Goal: Task Accomplishment & Management: Complete application form

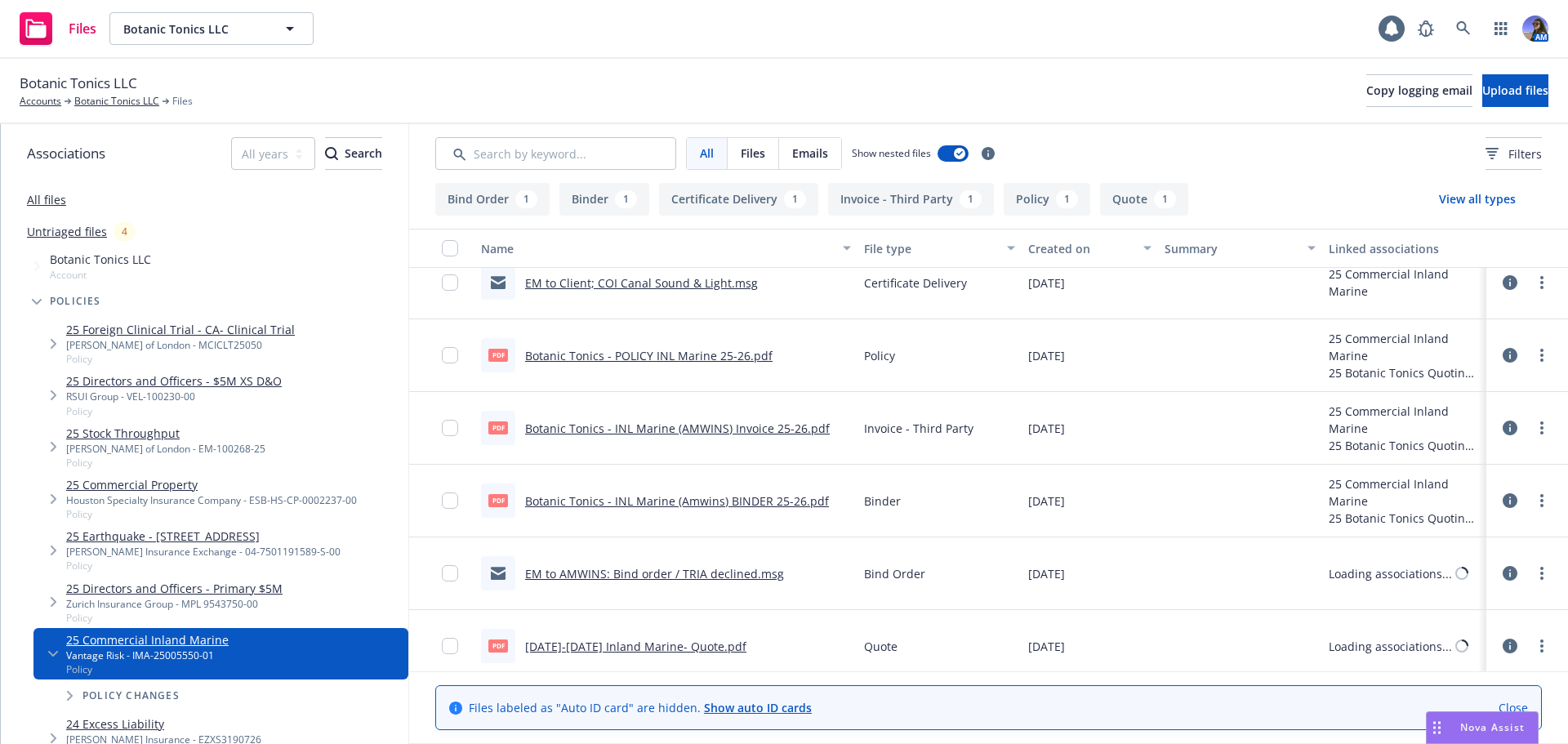
scroll to position [33, 0]
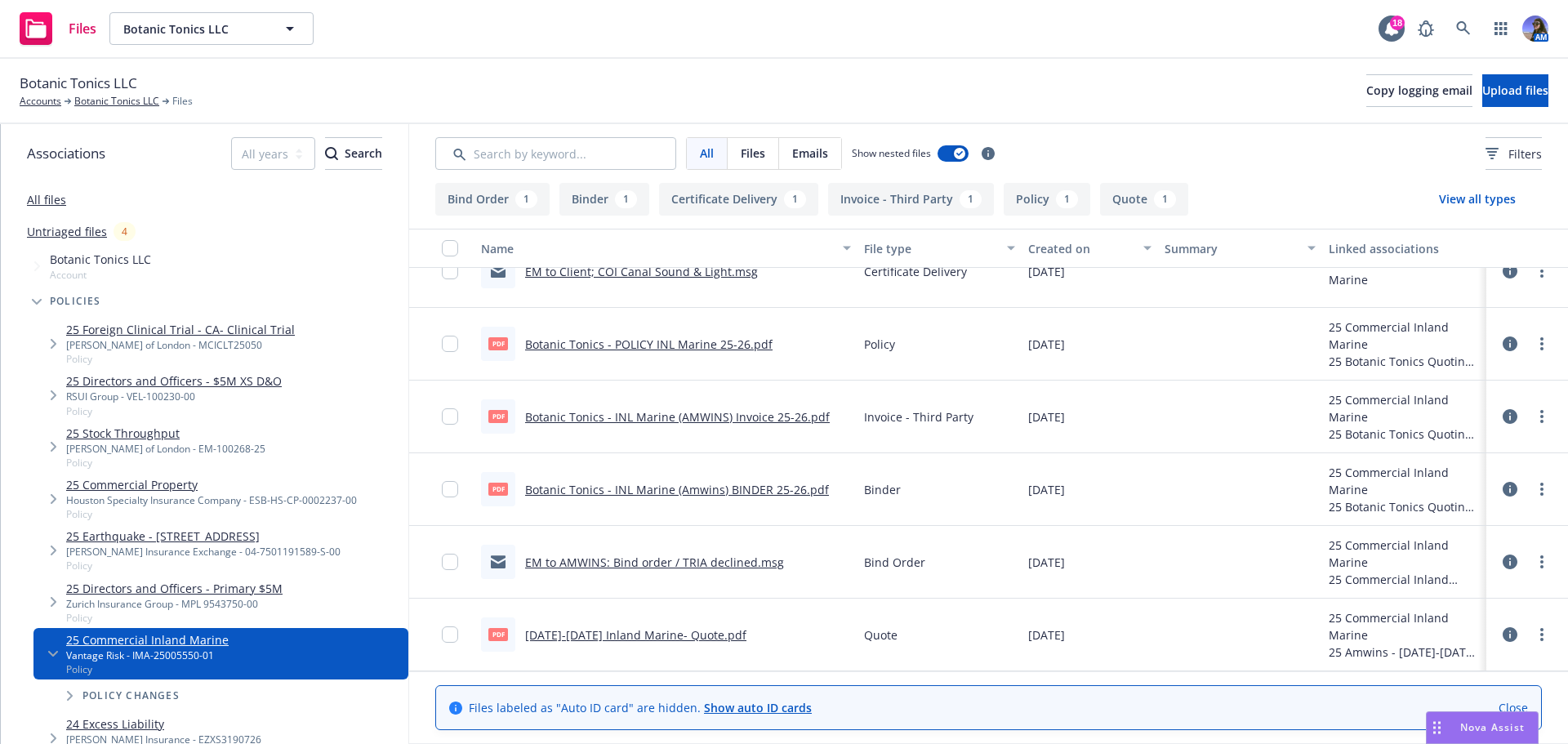
click at [604, 646] on div "pdf 2025-2026 Inland Marine- Quote.pdf" at bounding box center [613, 634] width 265 height 34
click at [603, 644] on div "pdf 2025-2026 Inland Marine- Quote.pdf" at bounding box center [613, 634] width 265 height 34
click at [604, 631] on link "[DATE]-[DATE] Inland Marine- Quote.pdf" at bounding box center [636, 635] width 221 height 15
click at [134, 98] on link "Botanic Tonics LLC" at bounding box center [117, 101] width 85 height 15
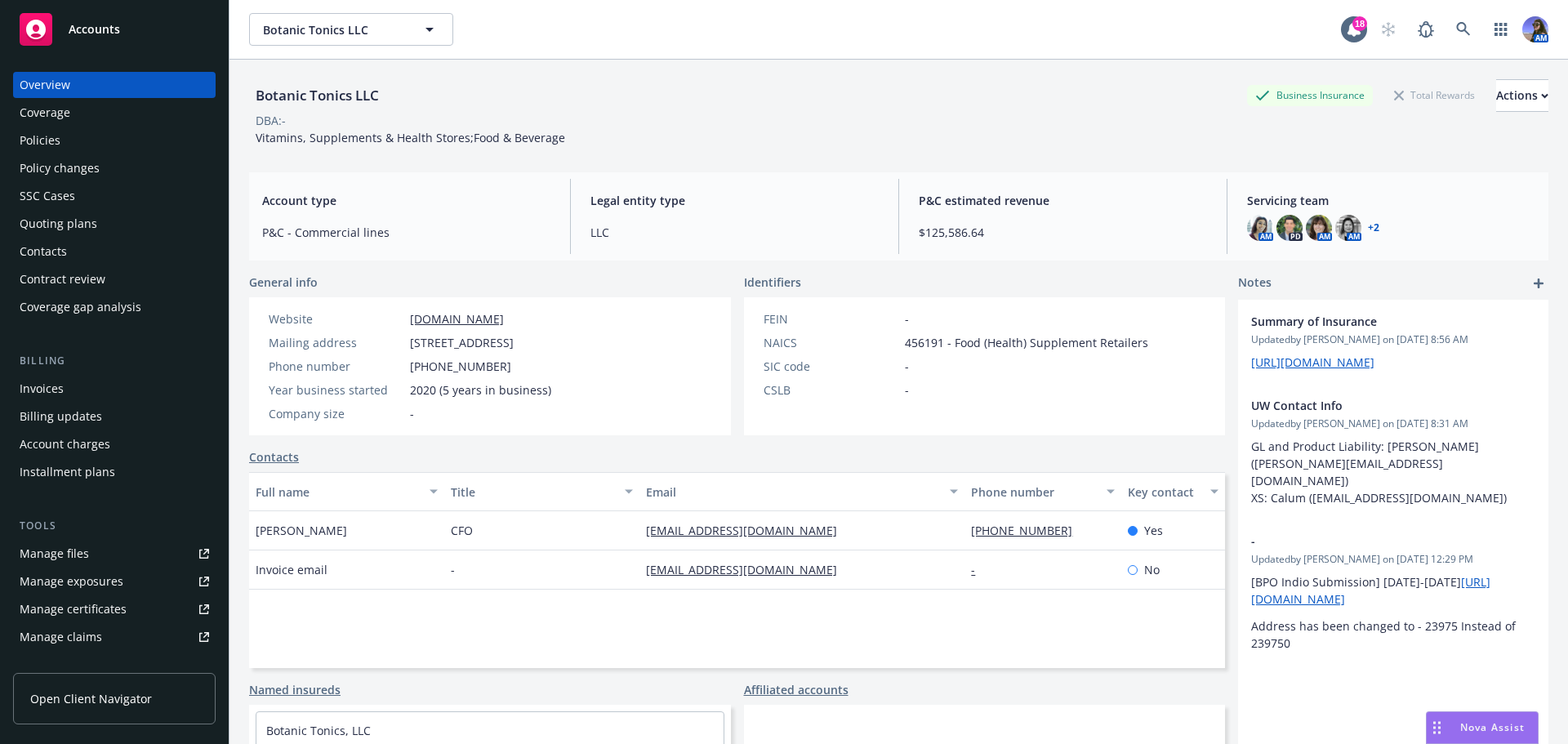
click at [70, 218] on div "Quoting plans" at bounding box center [59, 224] width 78 height 27
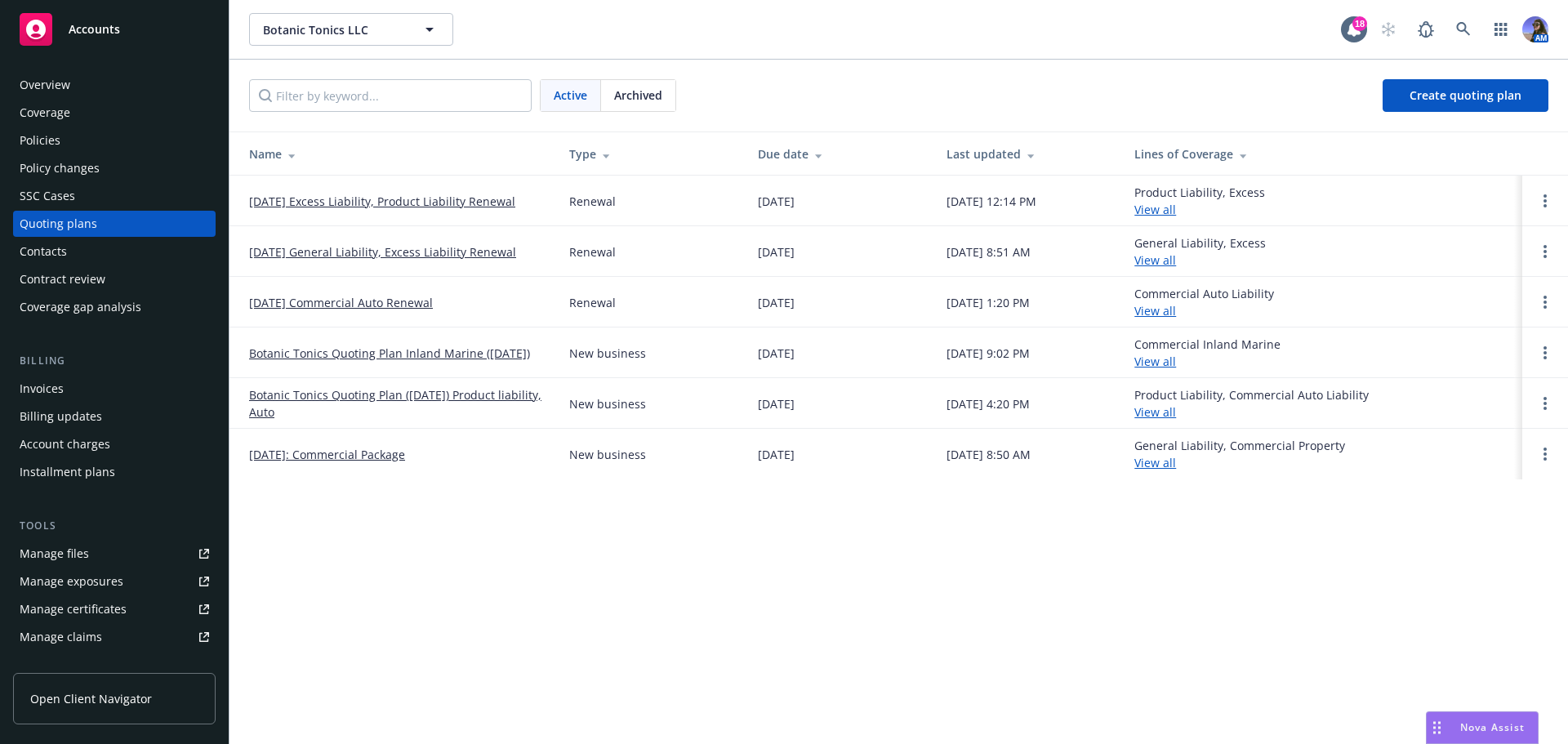
click at [360, 345] on link "Botanic Tonics Quoting Plan Inland Marine (2025-01-12)" at bounding box center [389, 353] width 281 height 17
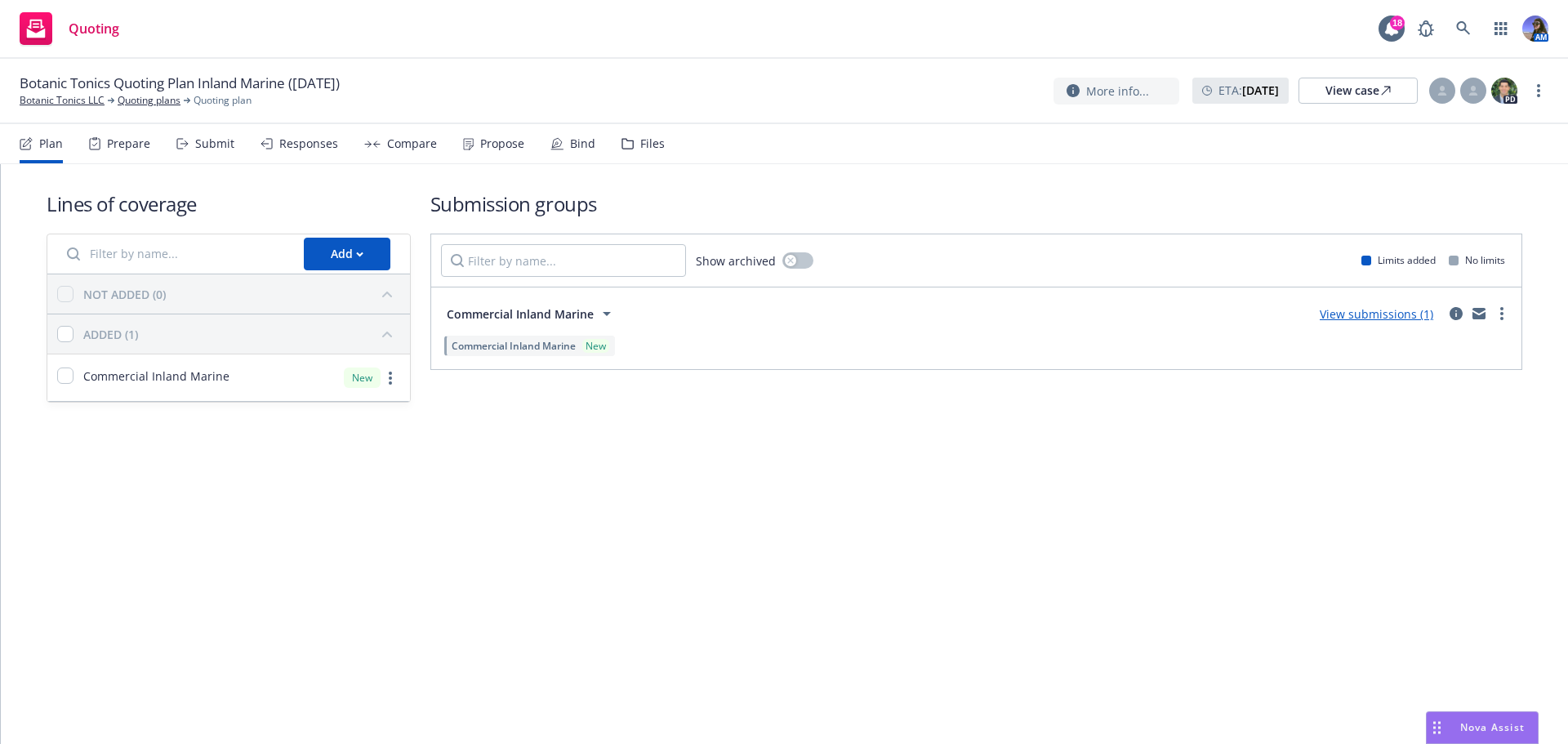
click at [630, 146] on div "Files" at bounding box center [643, 143] width 44 height 39
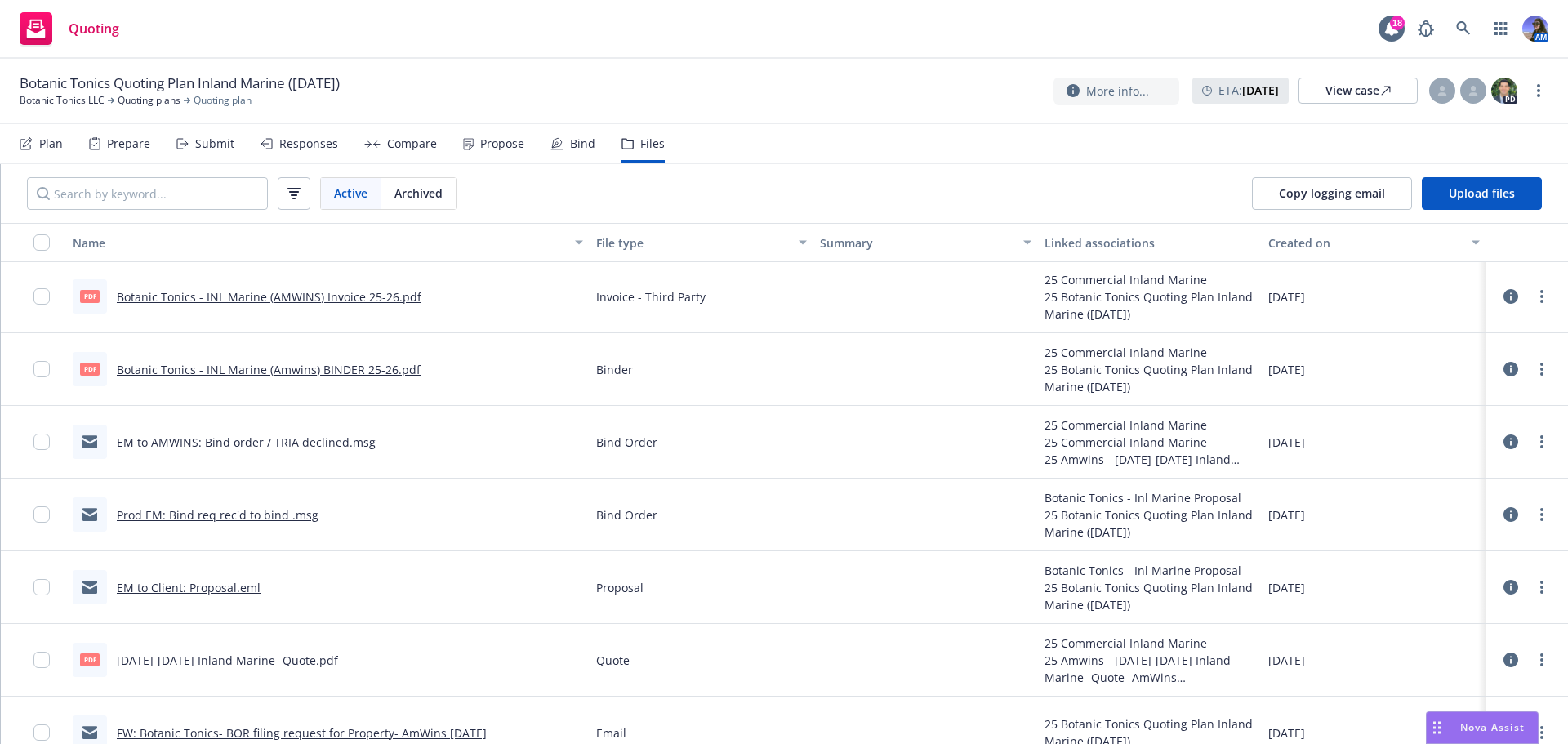
scroll to position [74, 0]
click at [211, 588] on link "EM to Client: Proposal.eml" at bounding box center [188, 588] width 144 height 15
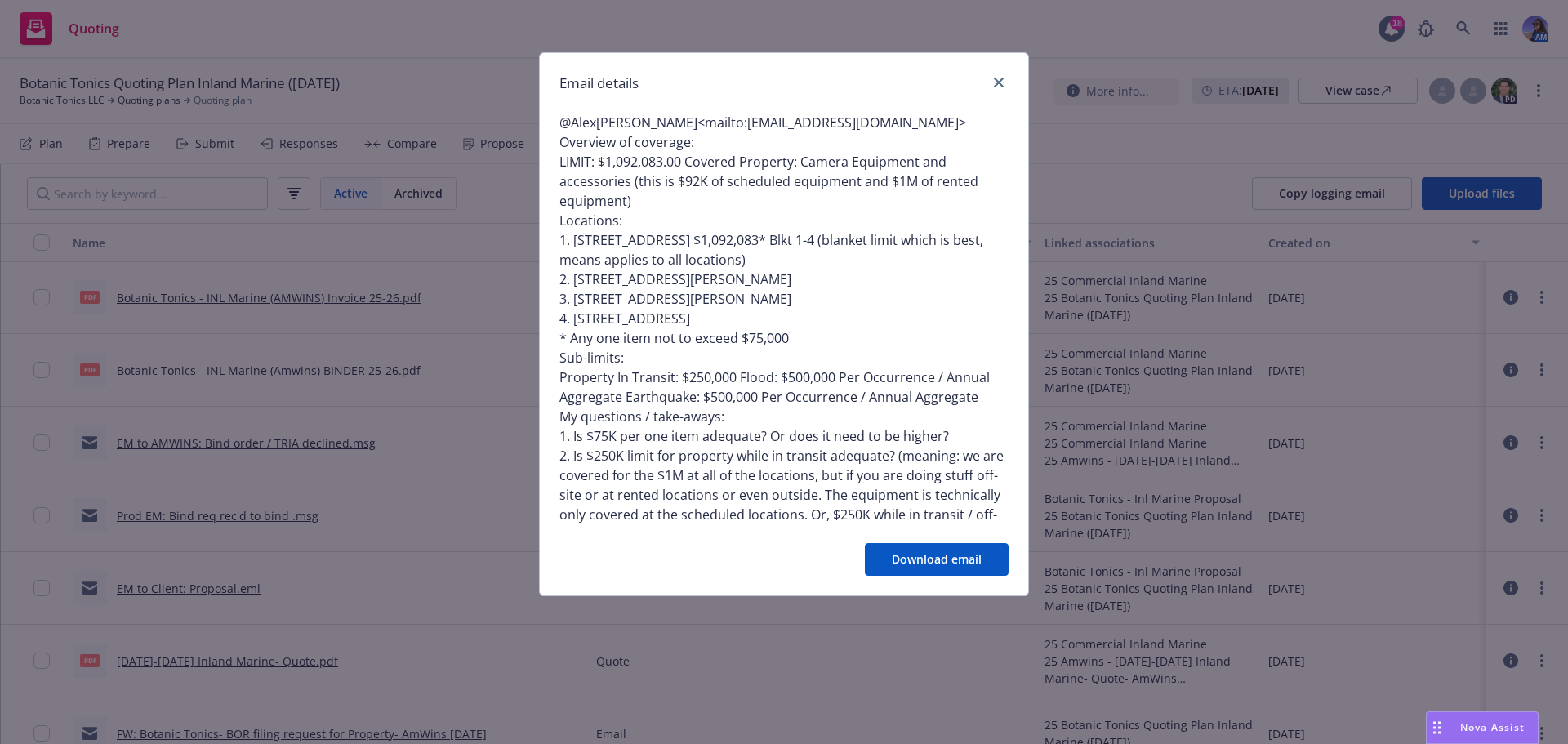
scroll to position [653, 0]
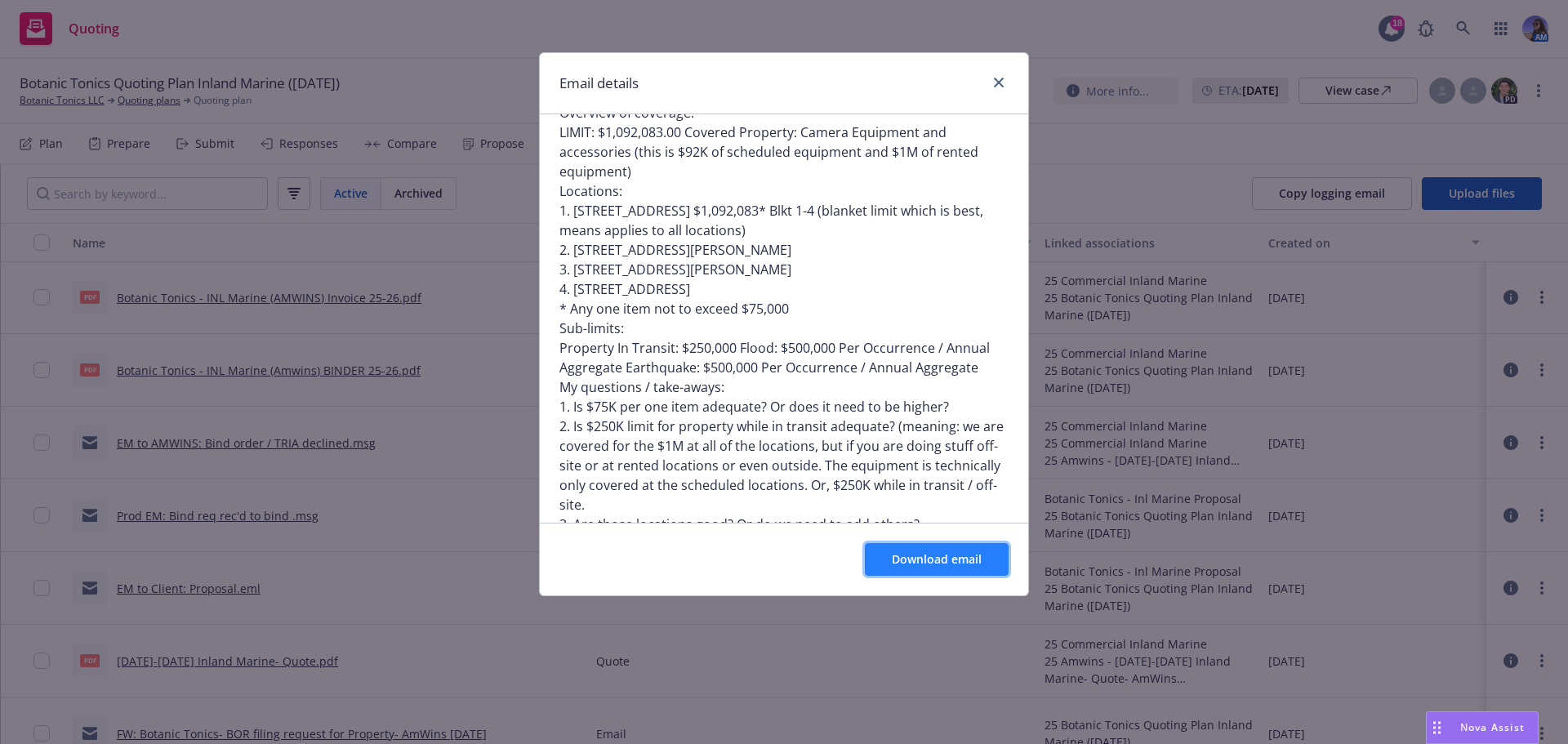
click at [902, 544] on button "Download email" at bounding box center [937, 559] width 144 height 33
drag, startPoint x: 1013, startPoint y: 81, endPoint x: 972, endPoint y: 80, distance: 41.0
click at [1011, 81] on div "Email details" at bounding box center [784, 83] width 488 height 62
click at [994, 80] on icon "close" at bounding box center [998, 82] width 9 height 9
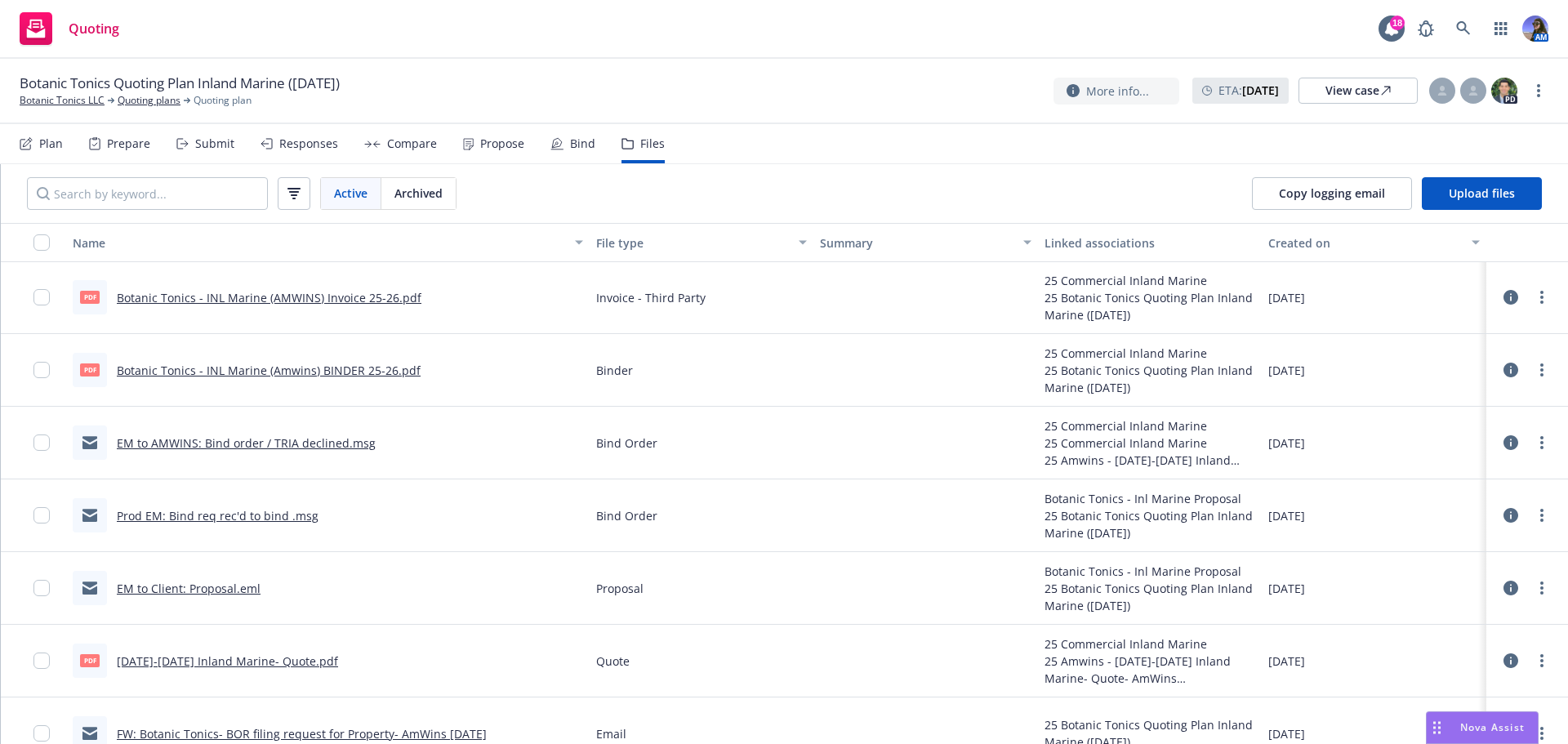
click at [205, 515] on link "Prod EM: Bind req rec'd to bind .msg" at bounding box center [217, 516] width 202 height 15
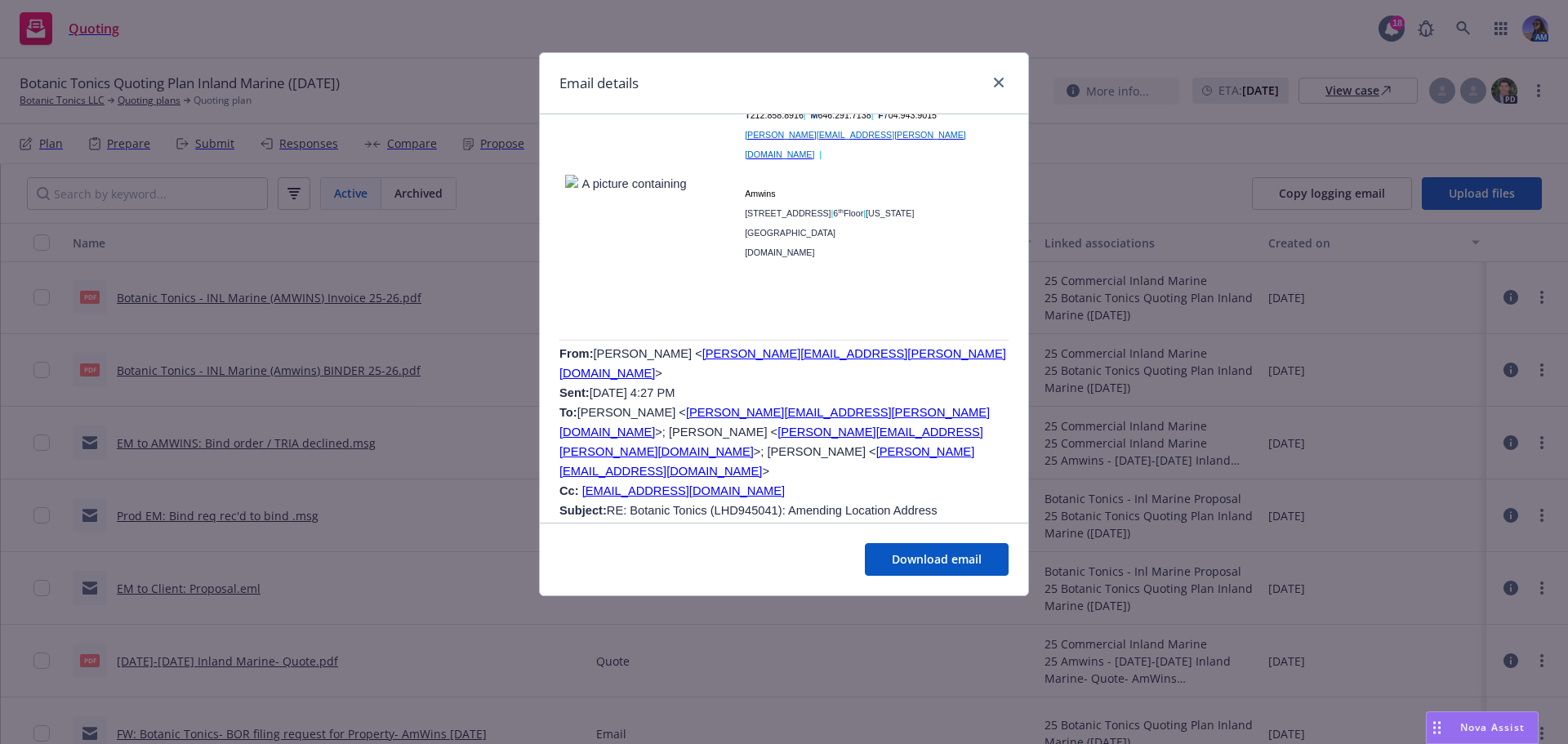
scroll to position [2859, 0]
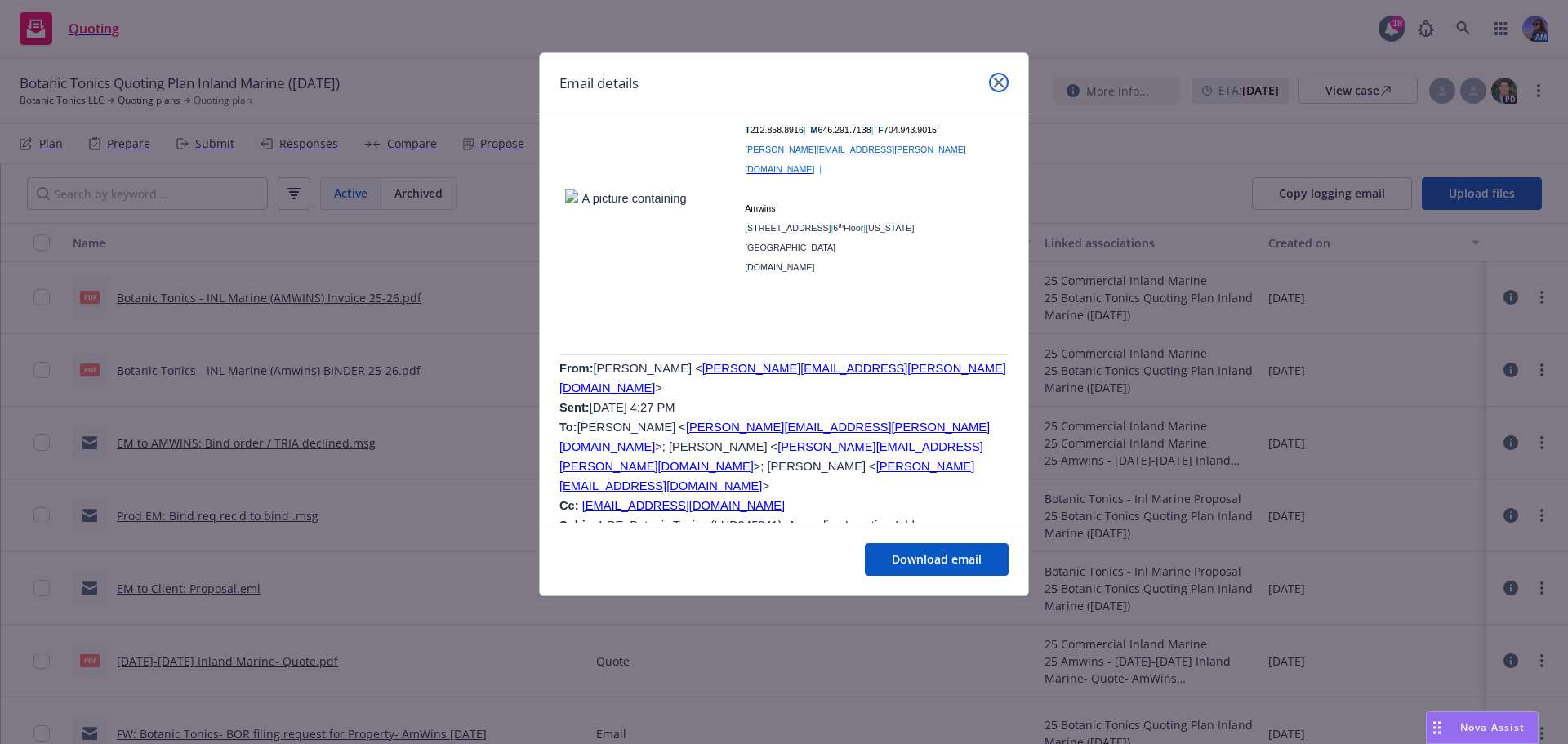
click at [994, 89] on link "close" at bounding box center [998, 82] width 20 height 20
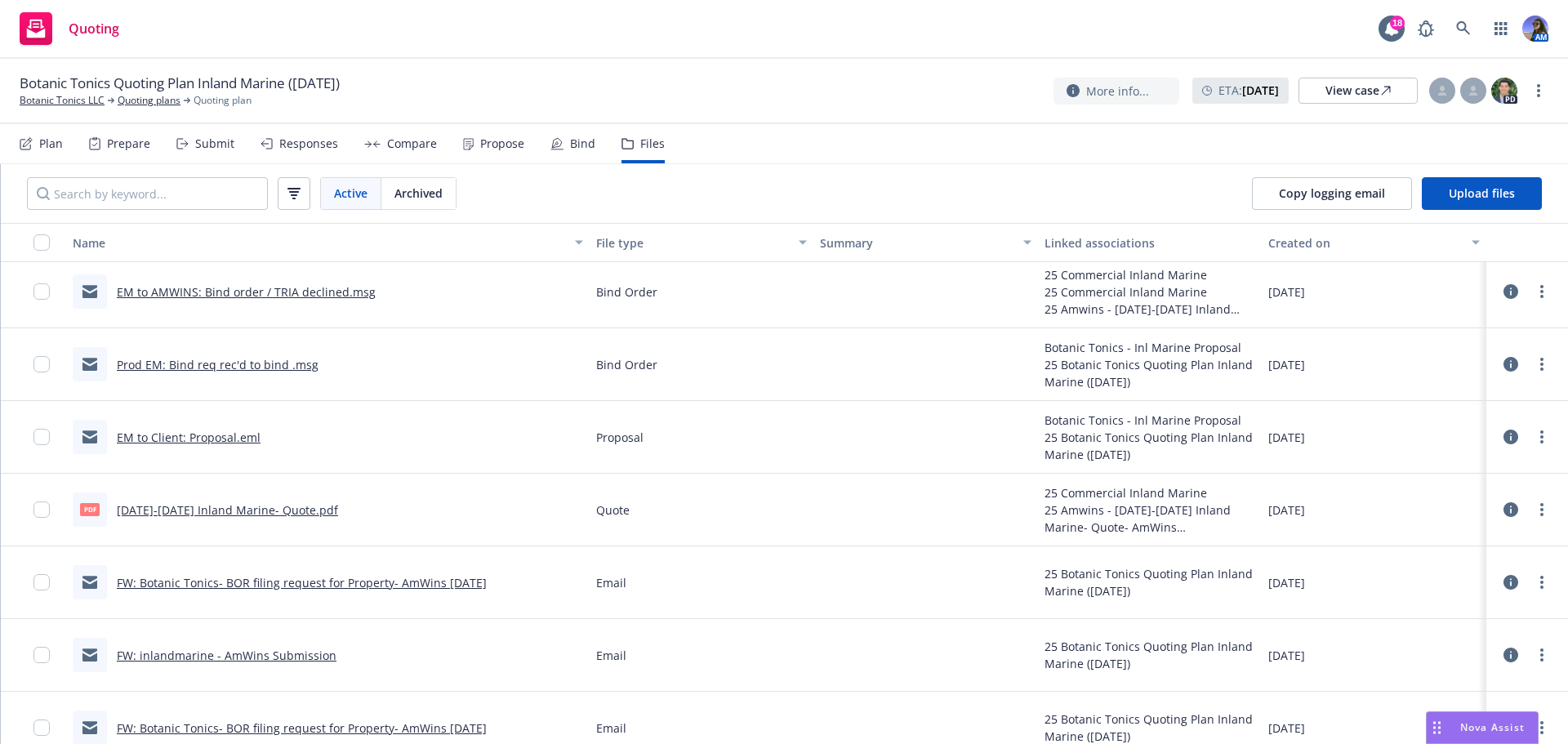
scroll to position [237, 0]
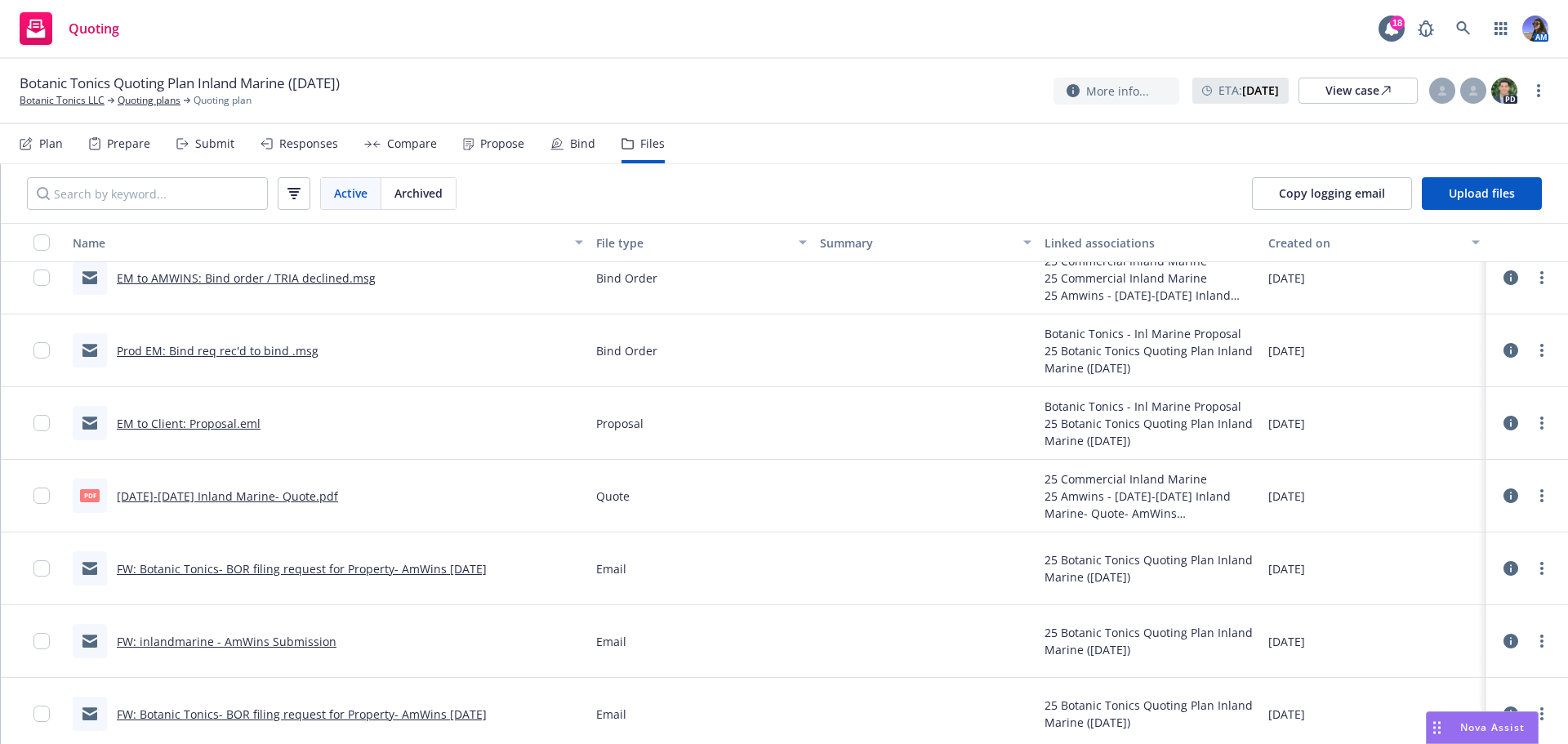
click at [183, 643] on link "FW: inlandmarine - AmWins Submission" at bounding box center [226, 642] width 220 height 15
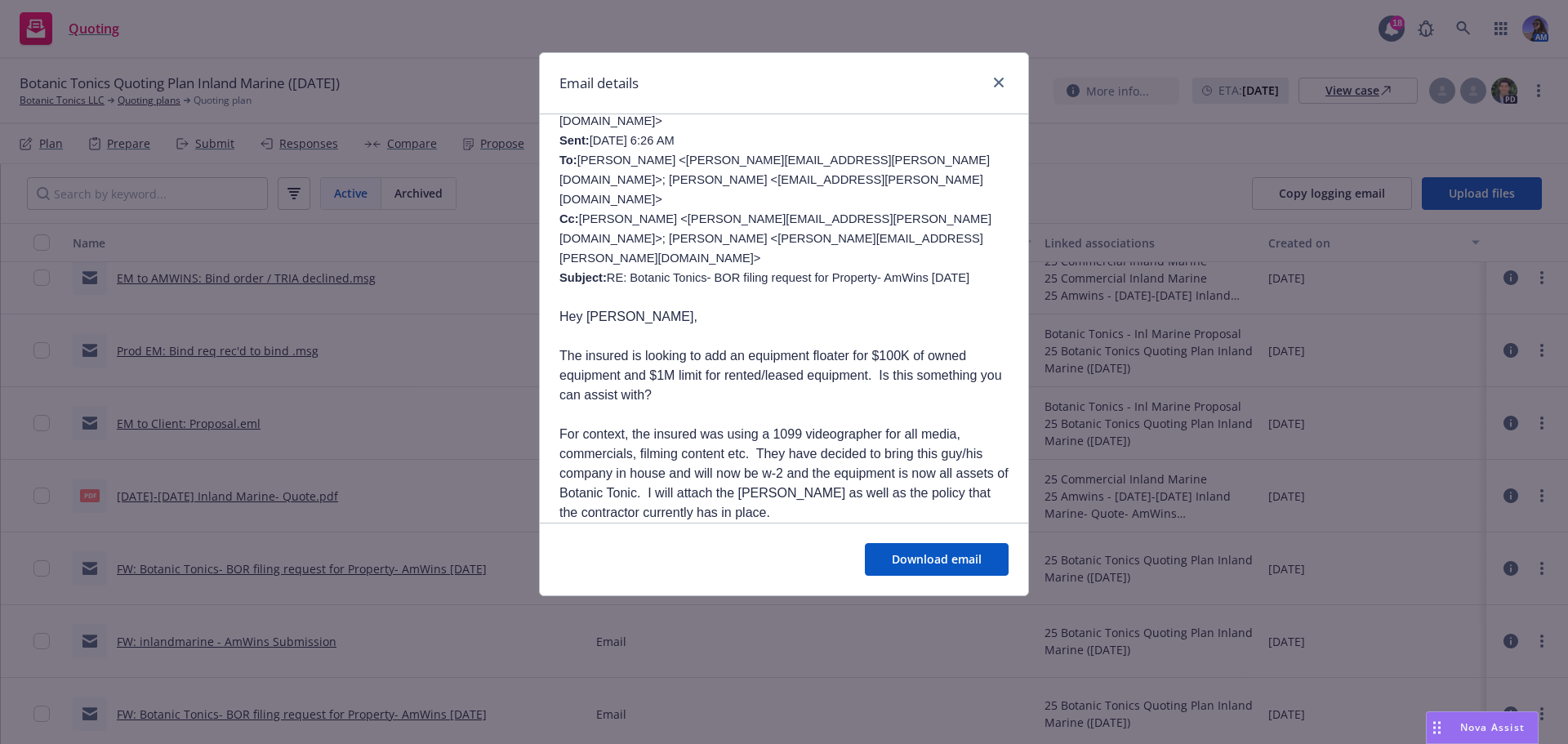
scroll to position [164, 0]
drag, startPoint x: 996, startPoint y: 83, endPoint x: 996, endPoint y: 75, distance: 8.0
click at [996, 80] on icon "close" at bounding box center [998, 82] width 9 height 9
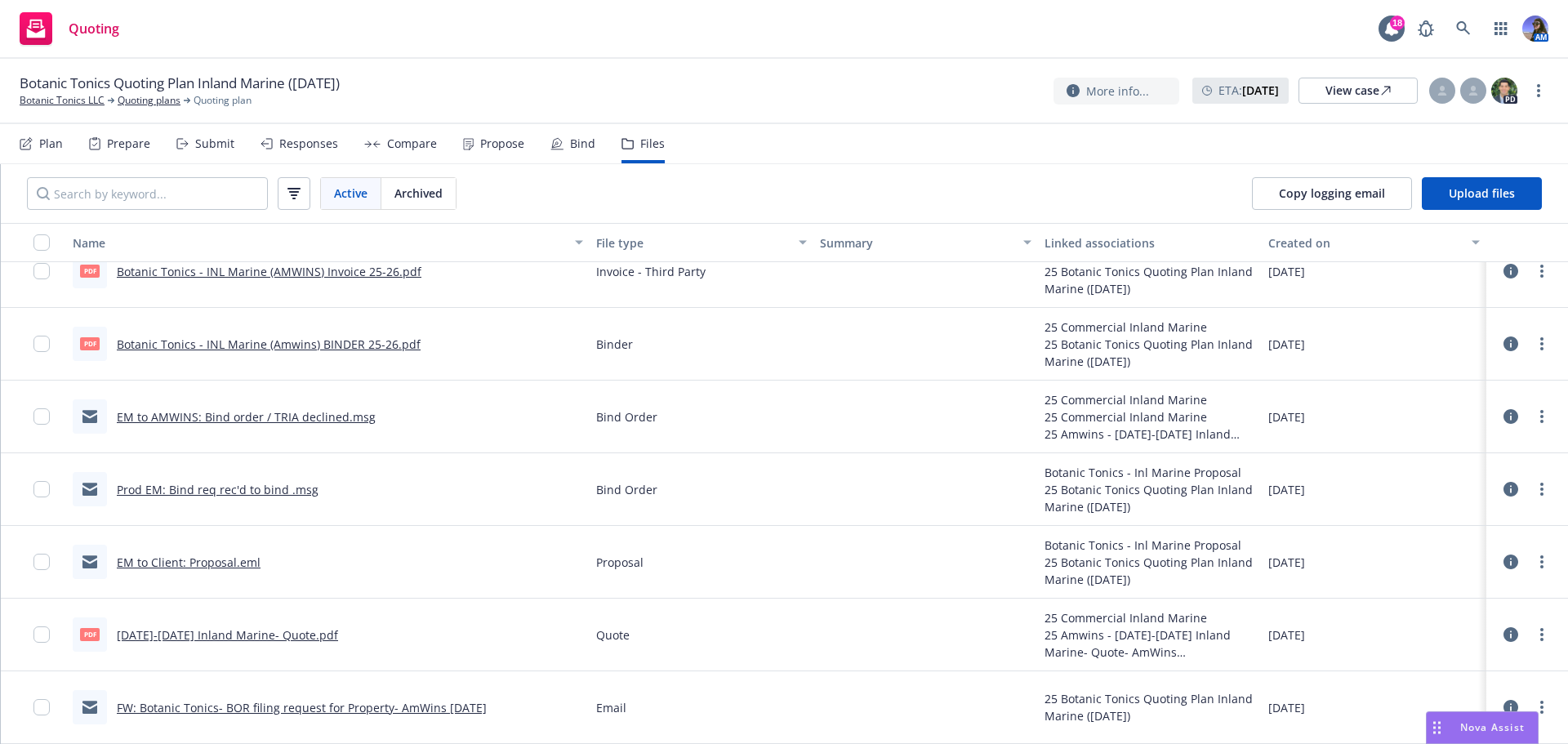
scroll to position [243, 0]
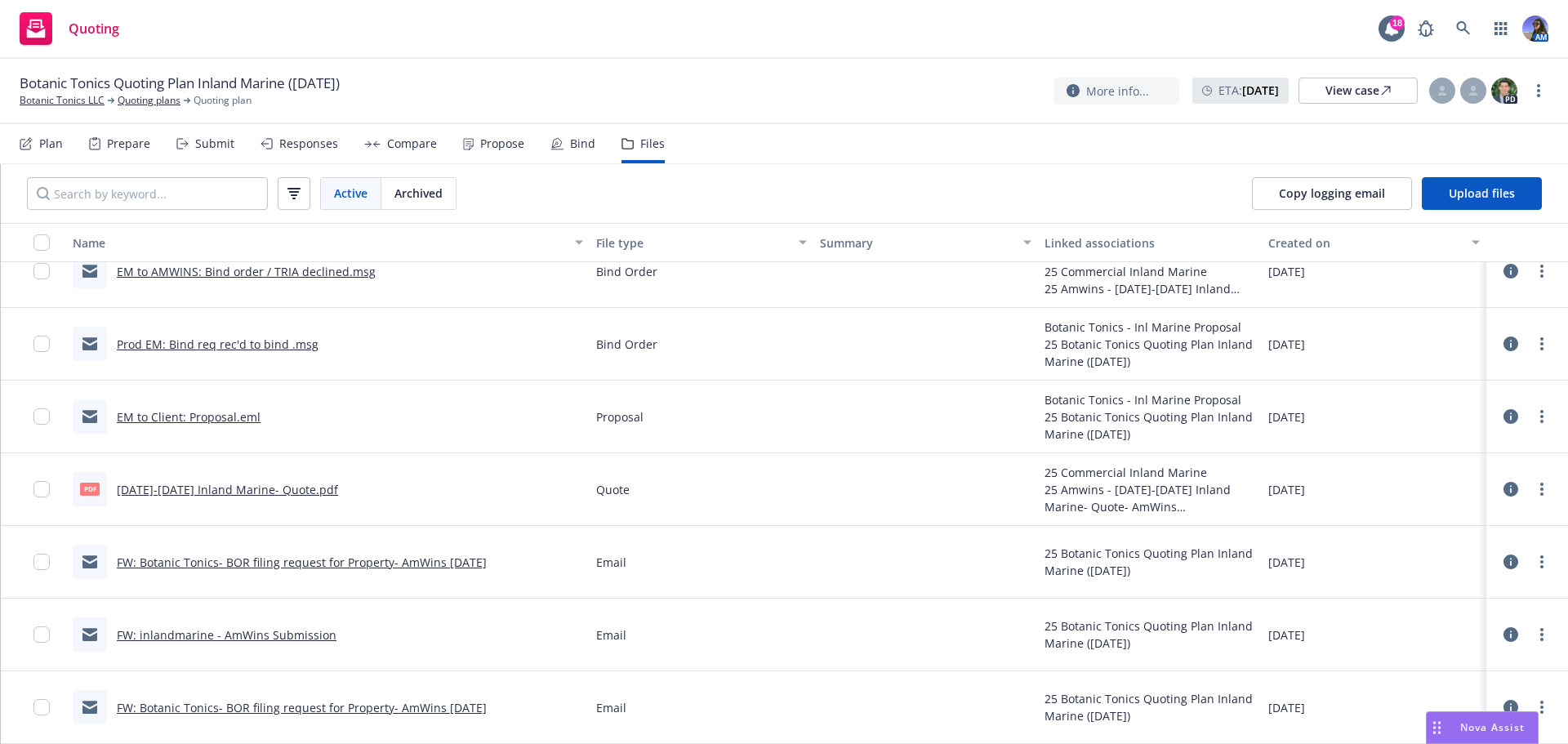
click at [199, 414] on link "EM to Client: Proposal.eml" at bounding box center [188, 416] width 144 height 15
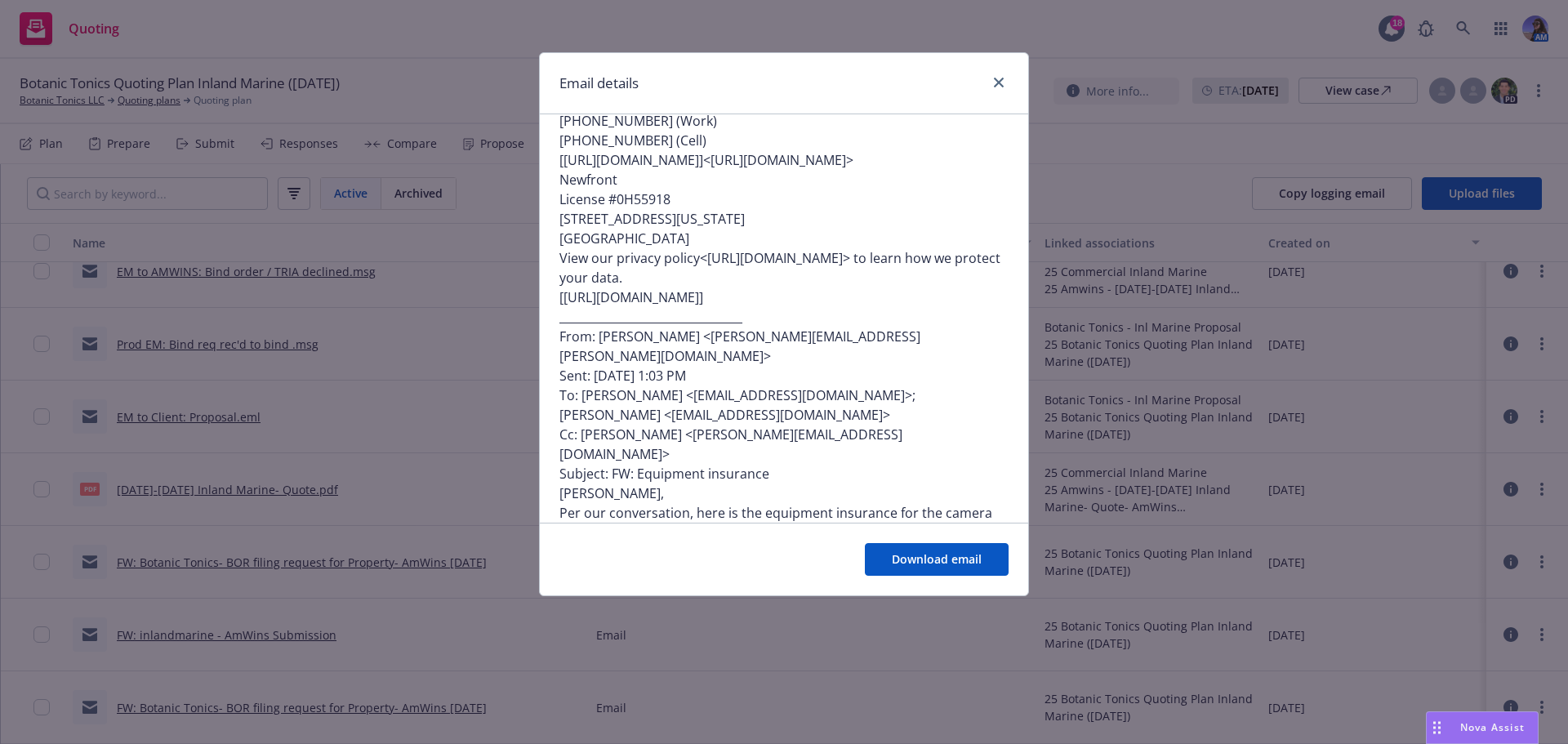
scroll to position [572, 0]
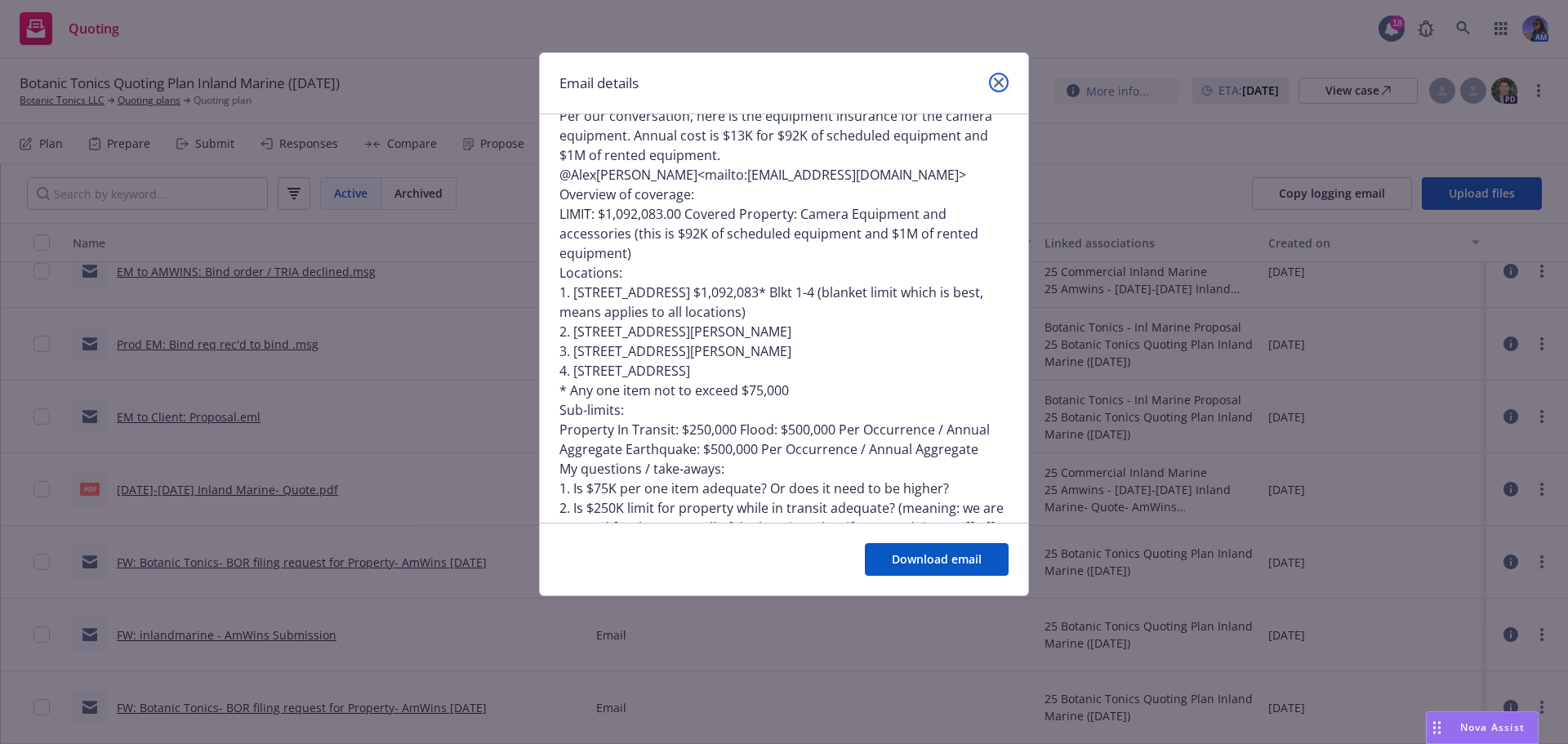
click at [998, 85] on icon "close" at bounding box center [998, 82] width 9 height 9
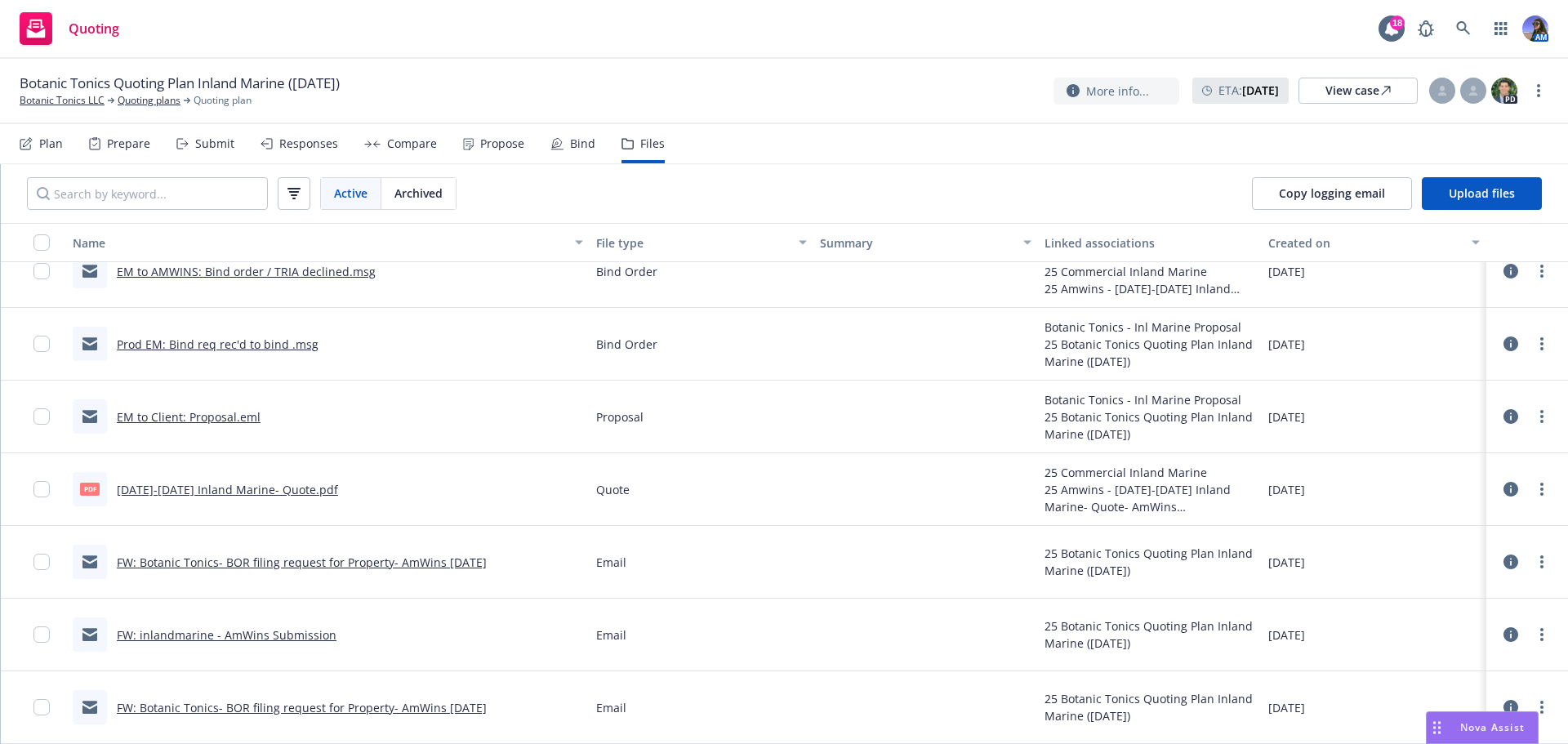
click at [251, 559] on link "FW: Botanic Tonics- BOR filing request for Property- AmWins 7-1-24" at bounding box center [301, 562] width 370 height 15
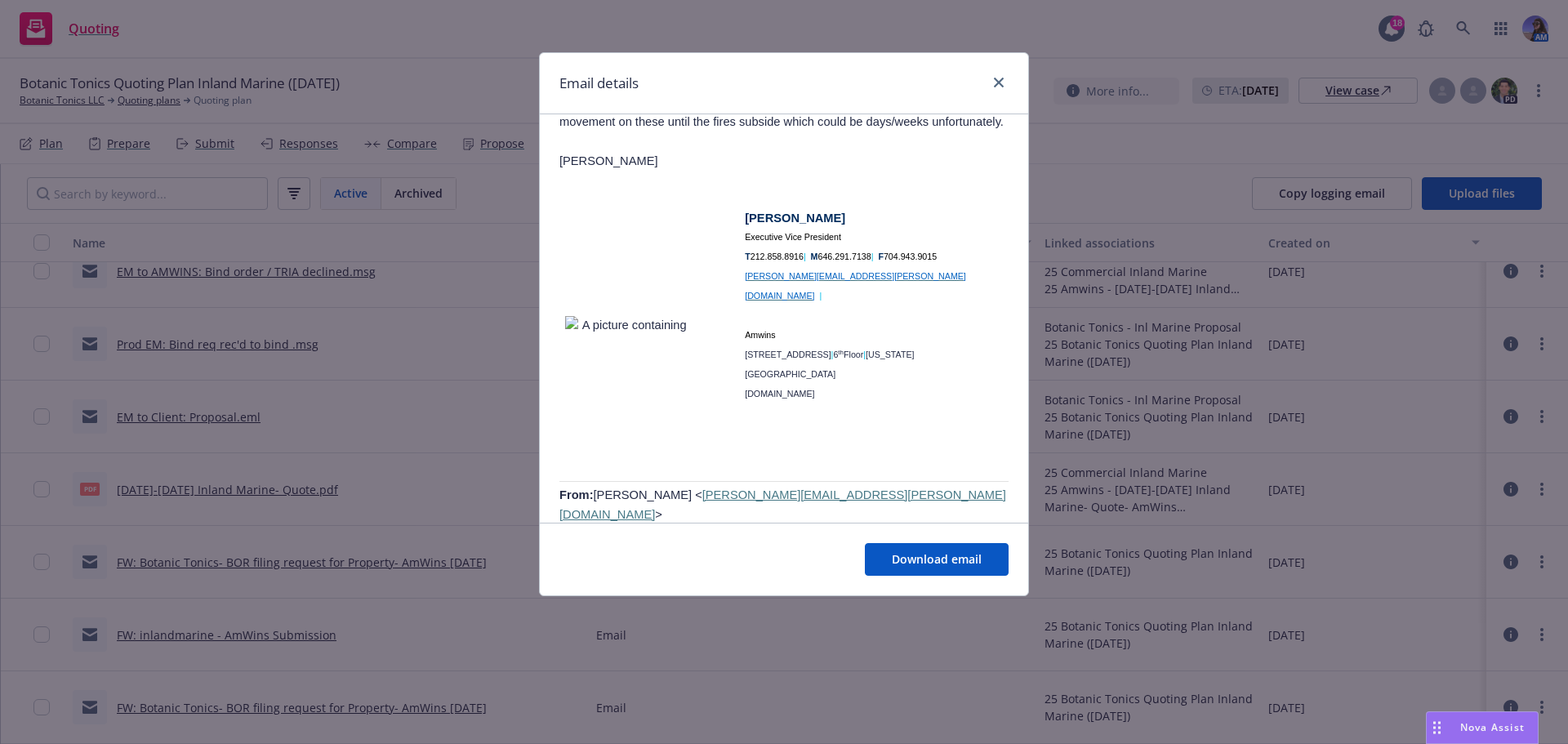
scroll to position [1634, 0]
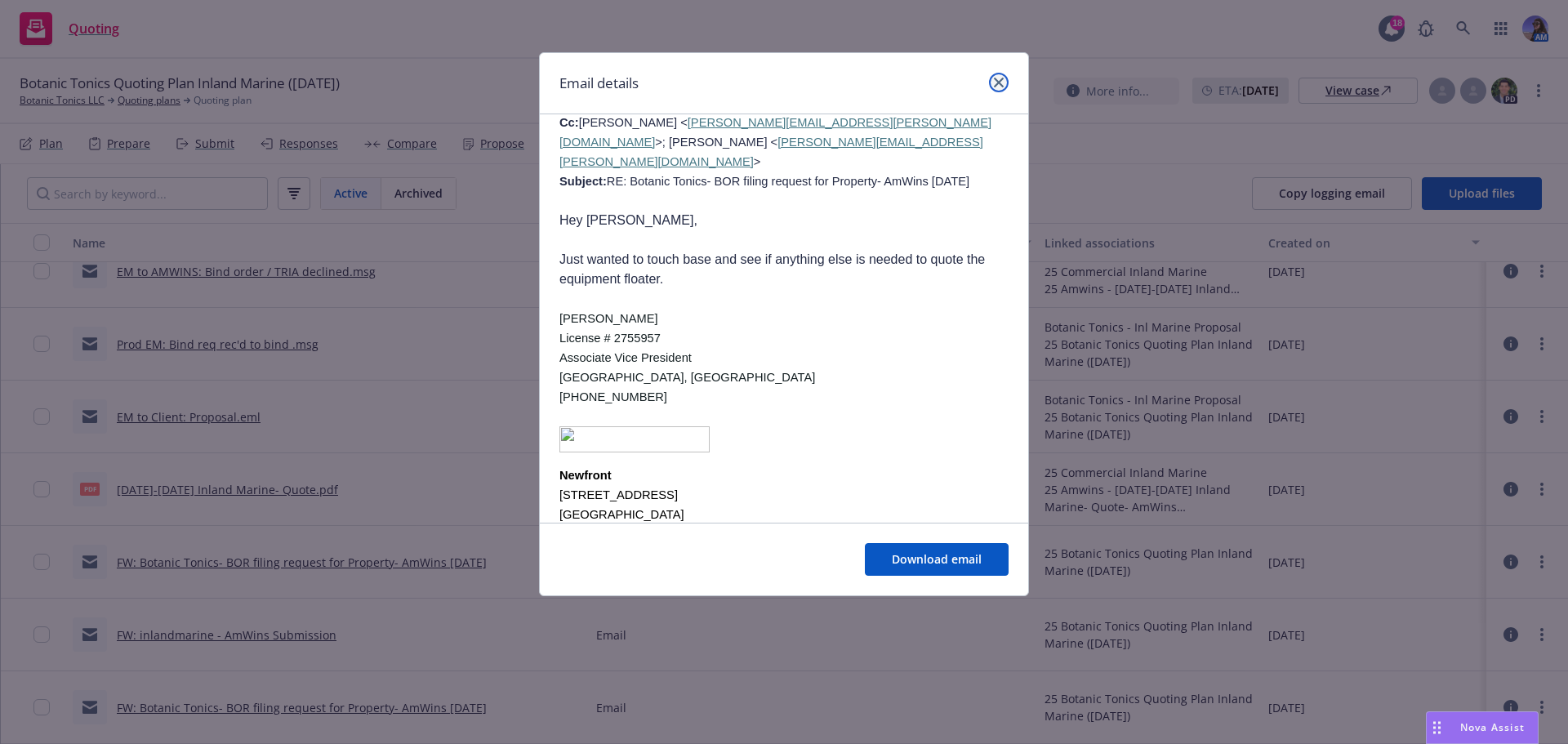
click at [994, 83] on icon "close" at bounding box center [998, 82] width 9 height 9
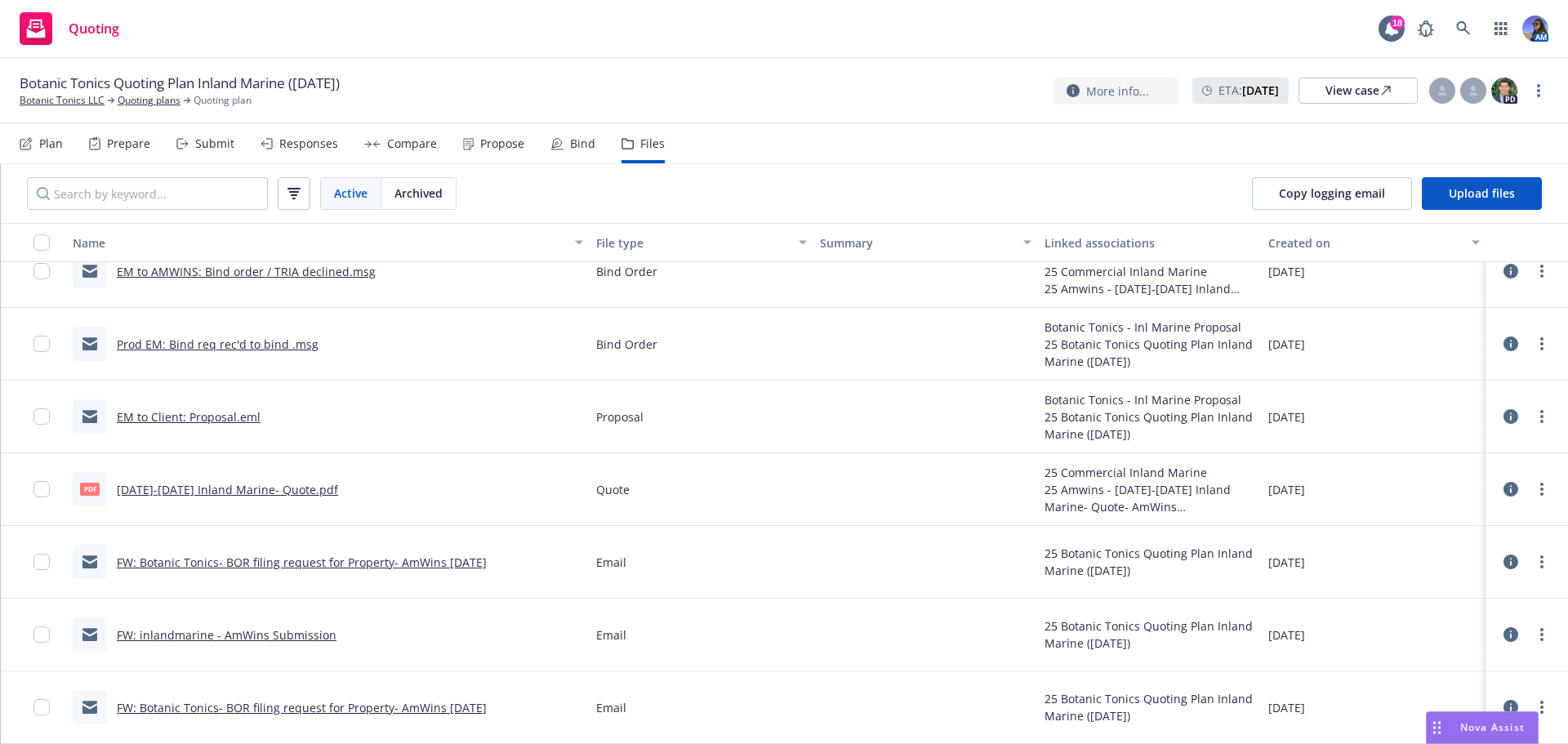
click at [245, 344] on link "Prod EM: Bind req rec'd to bind .msg" at bounding box center [217, 344] width 202 height 15
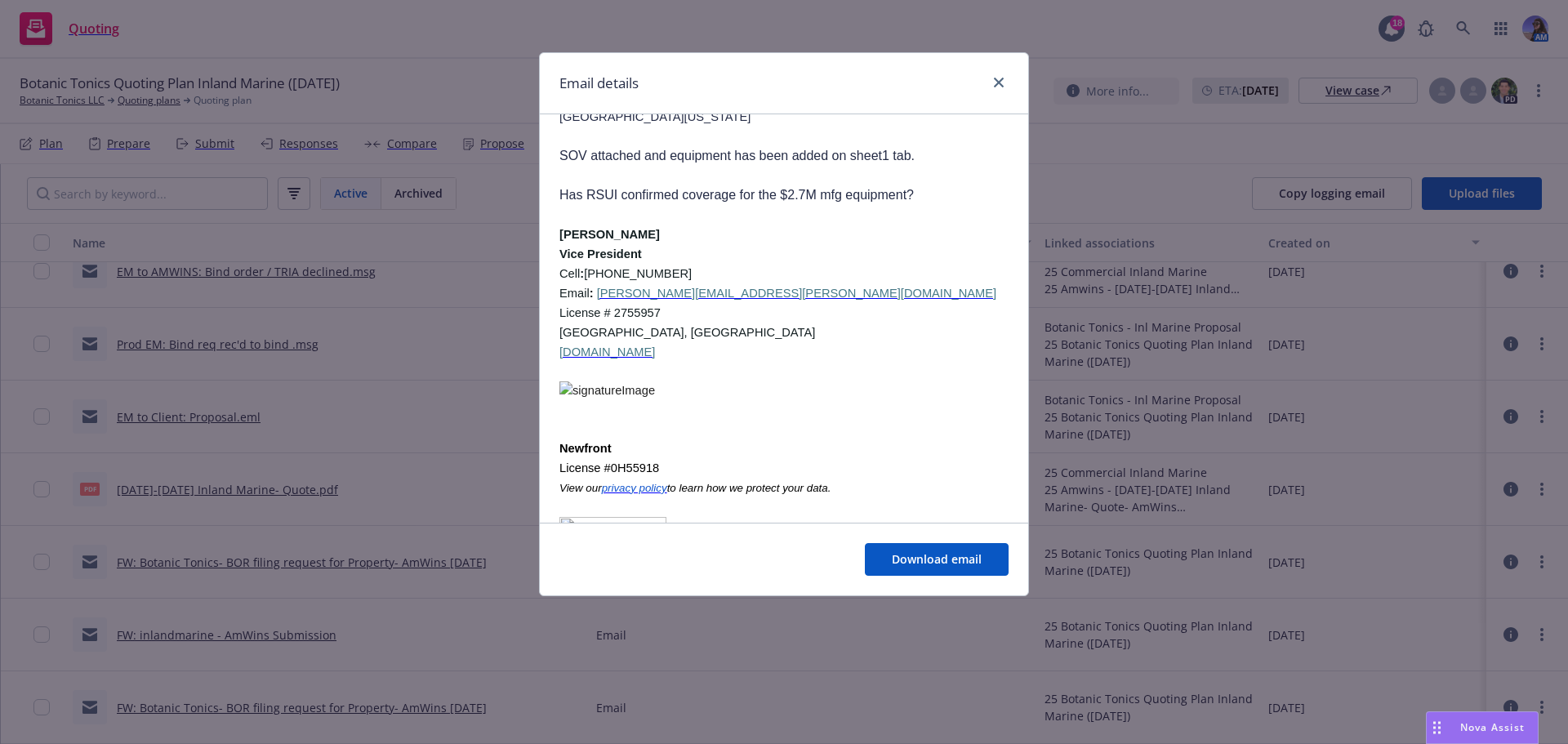
scroll to position [5391, 0]
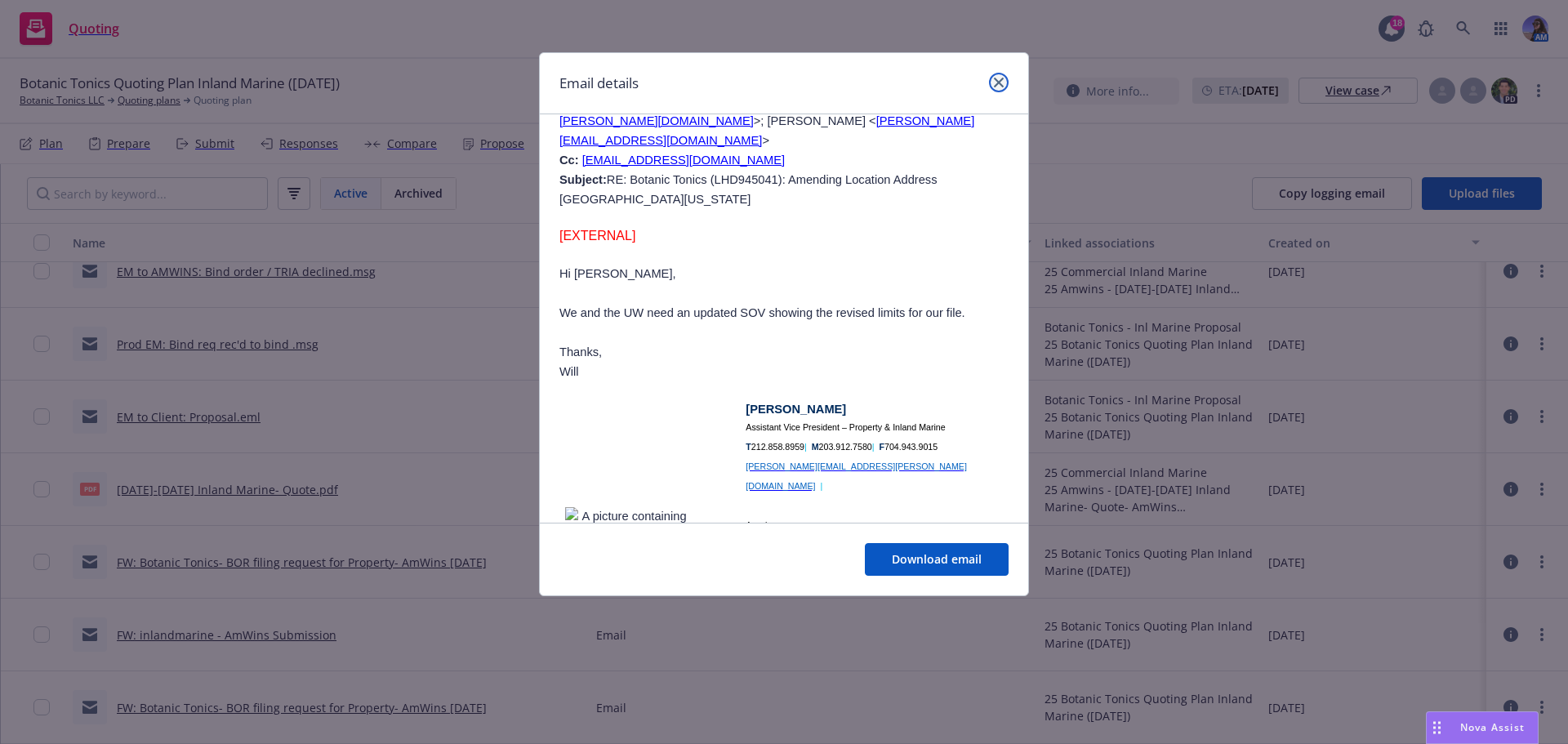
click at [994, 86] on icon "close" at bounding box center [998, 82] width 9 height 9
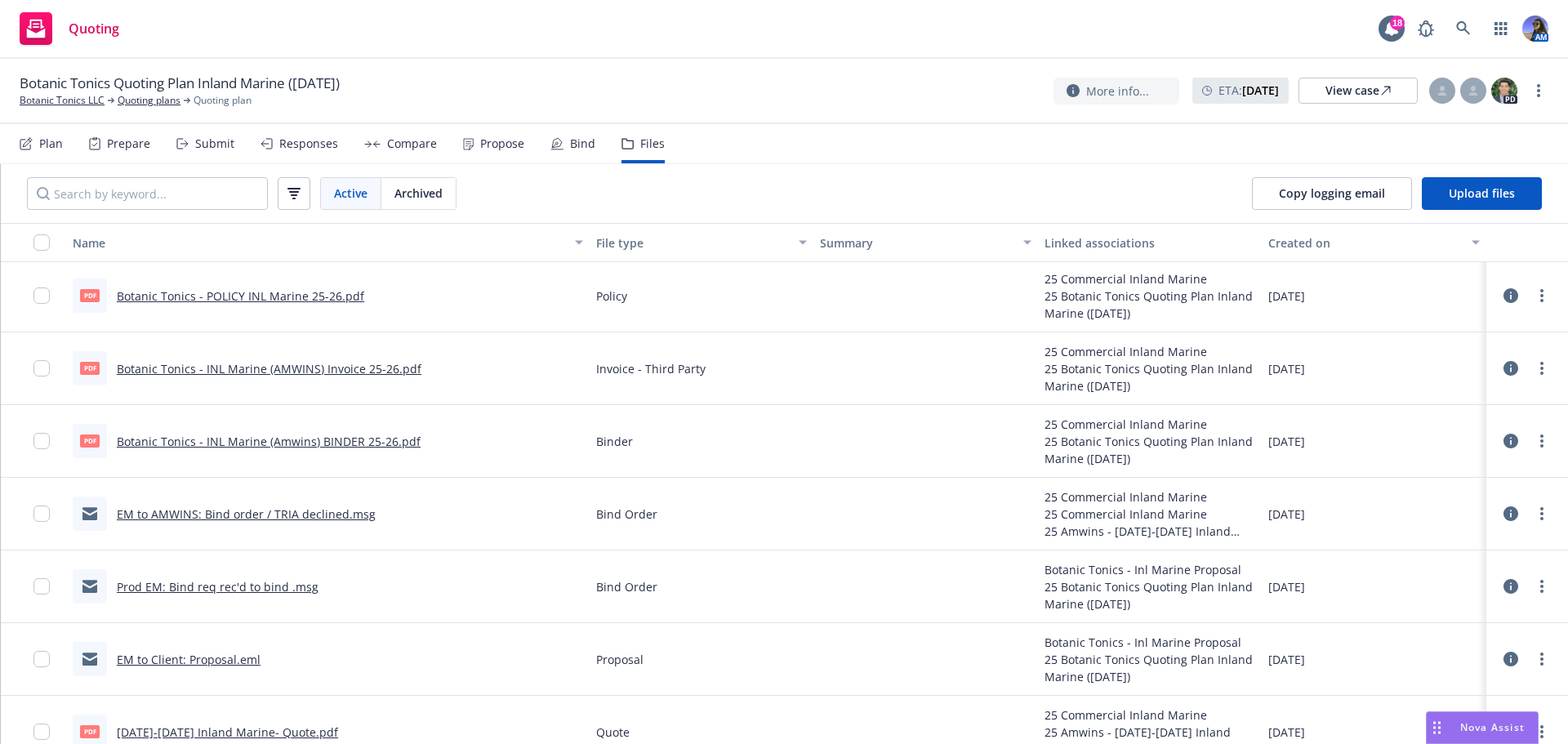
scroll to position [0, 0]
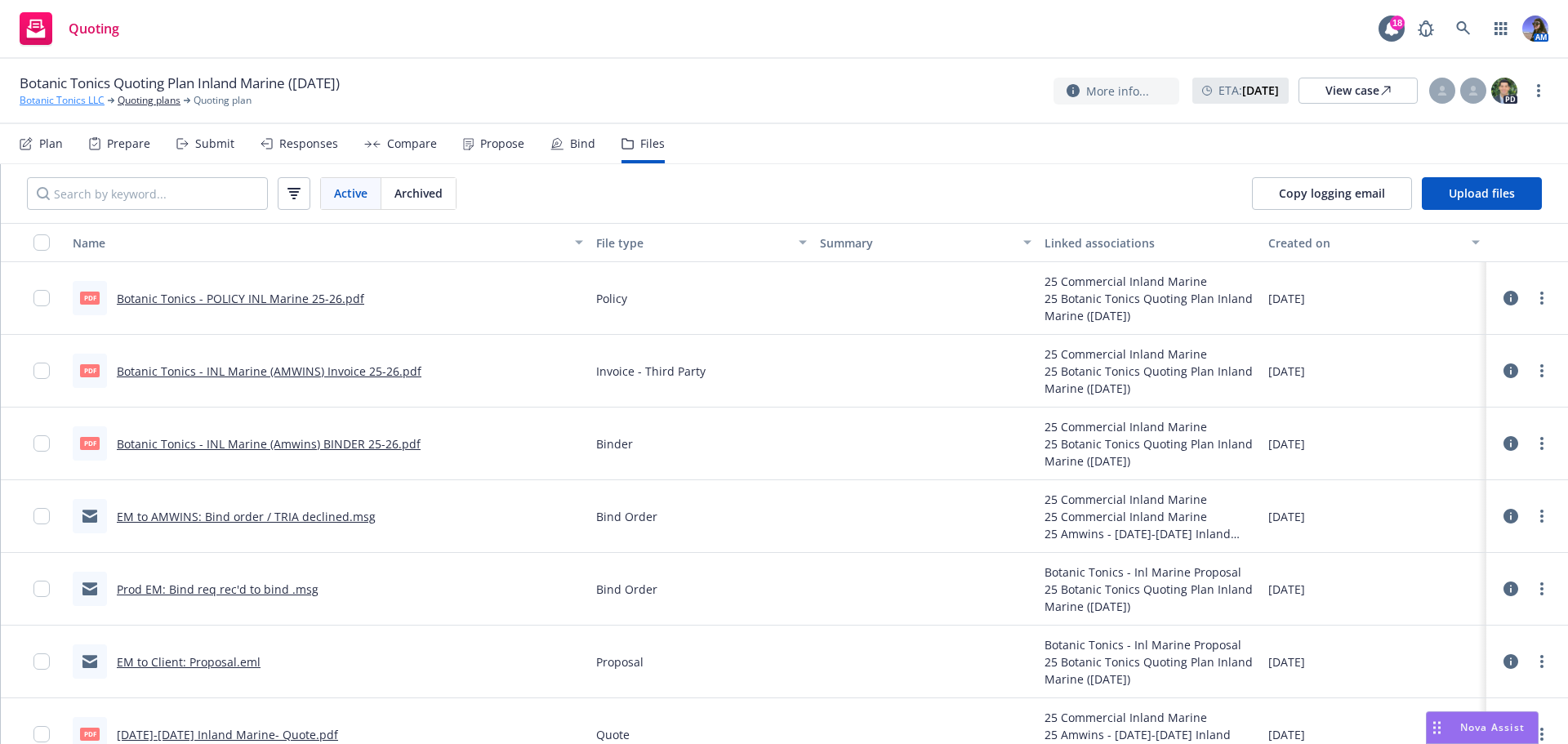
click at [93, 100] on link "Botanic Tonics LLC" at bounding box center [62, 100] width 85 height 15
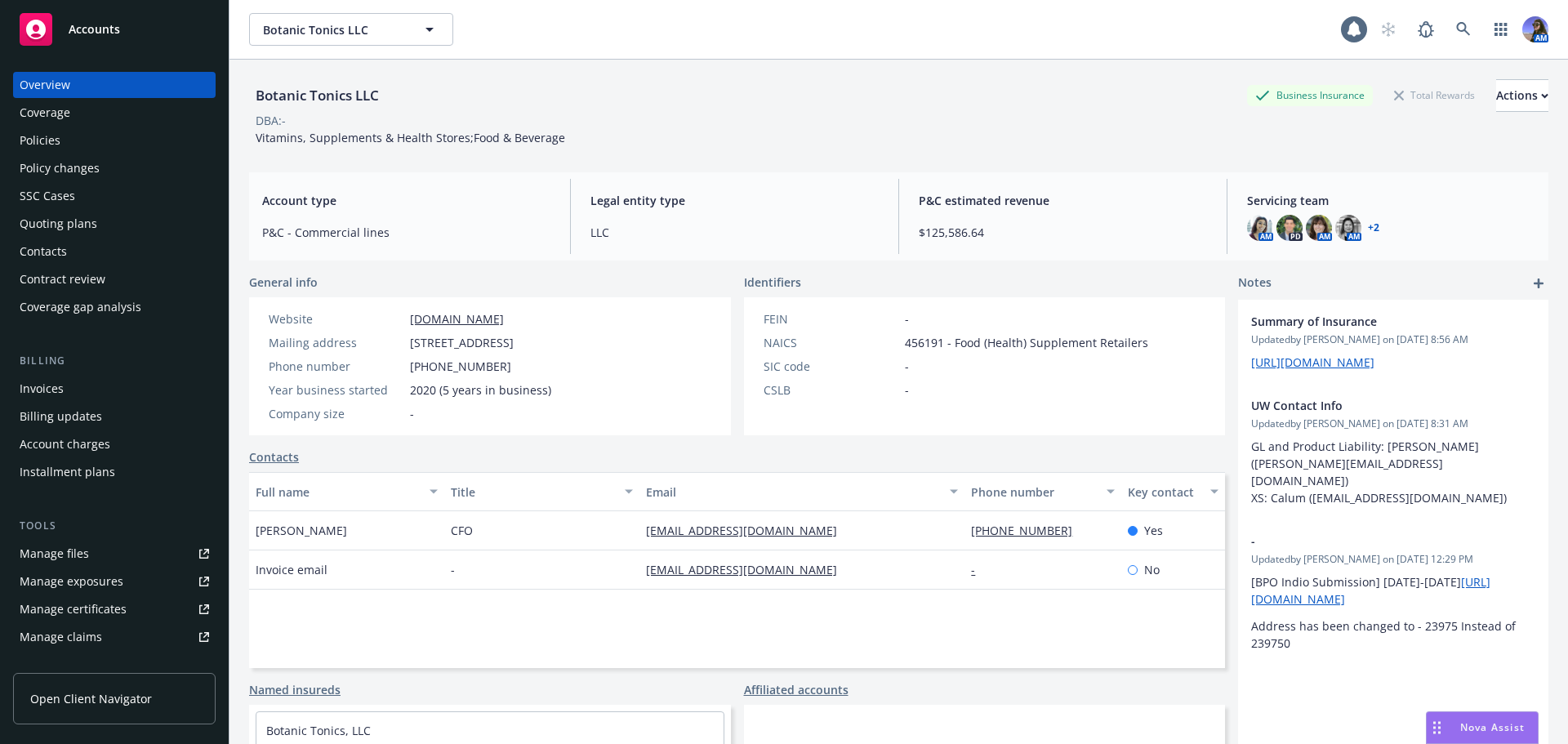
click at [79, 147] on div "Policies" at bounding box center [115, 141] width 189 height 27
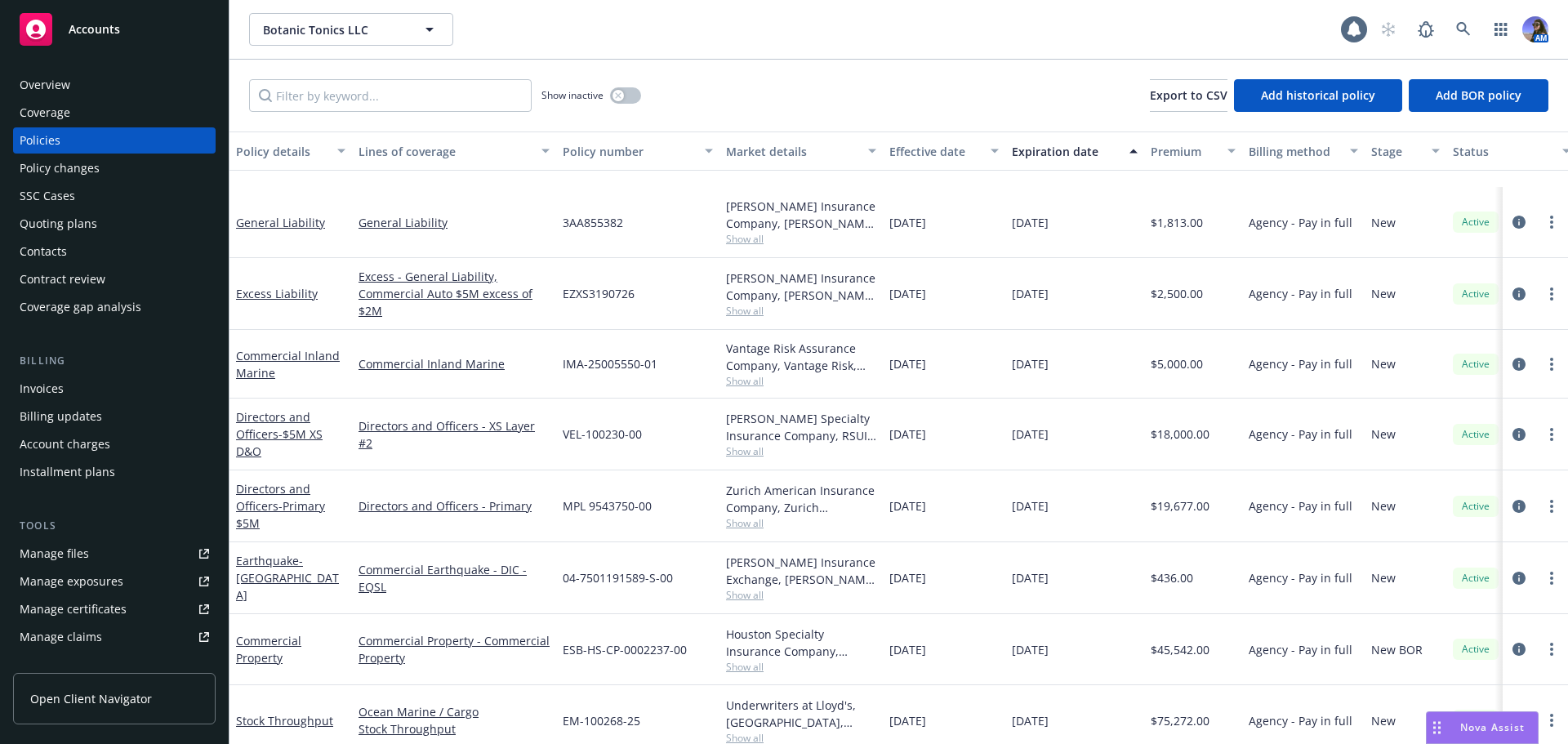
scroll to position [338, 0]
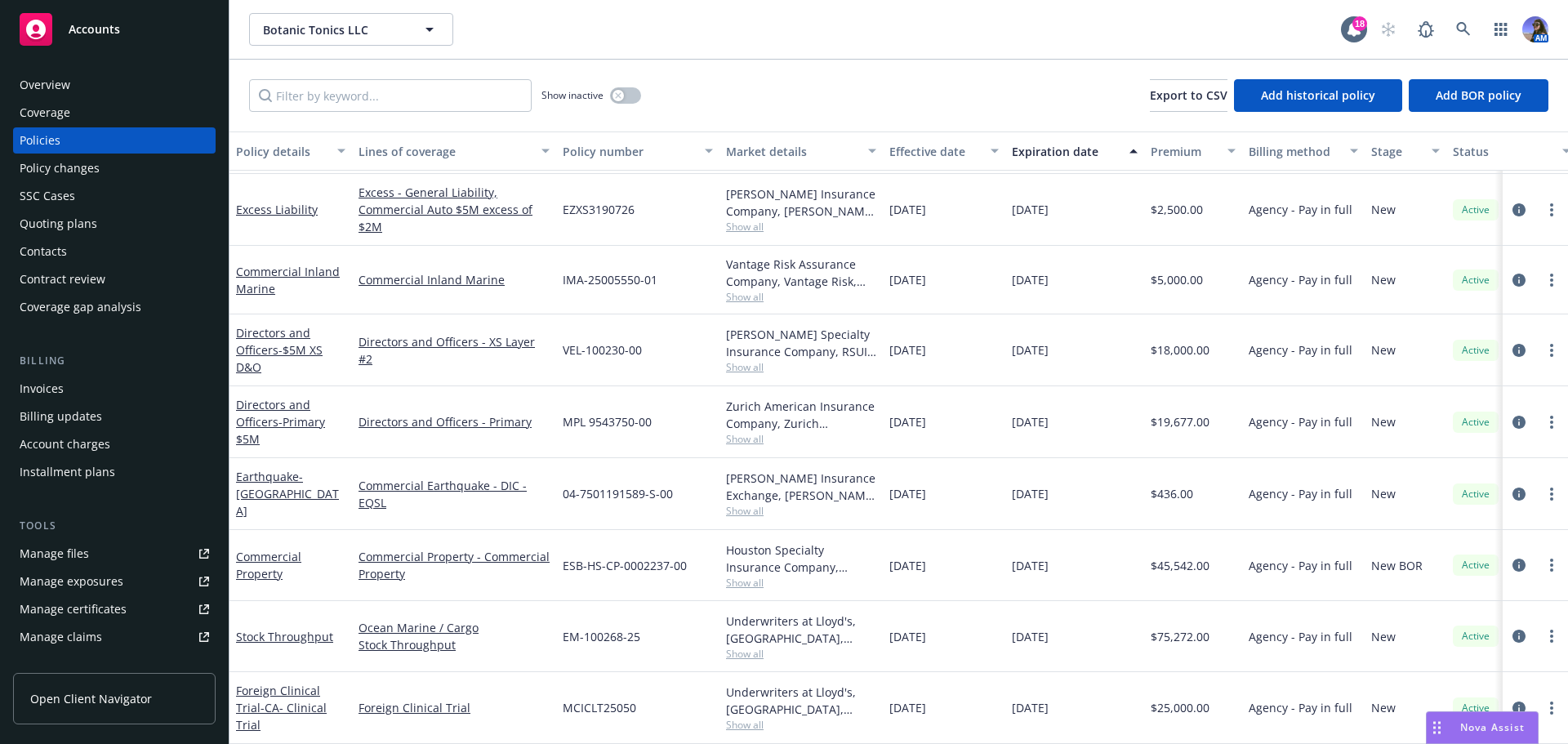
click at [272, 271] on div "Commercial Inland Marine" at bounding box center [291, 280] width 110 height 34
click at [271, 263] on div "Commercial Inland Marine" at bounding box center [291, 280] width 110 height 34
click at [258, 264] on link "Commercial Inland Marine" at bounding box center [288, 280] width 104 height 33
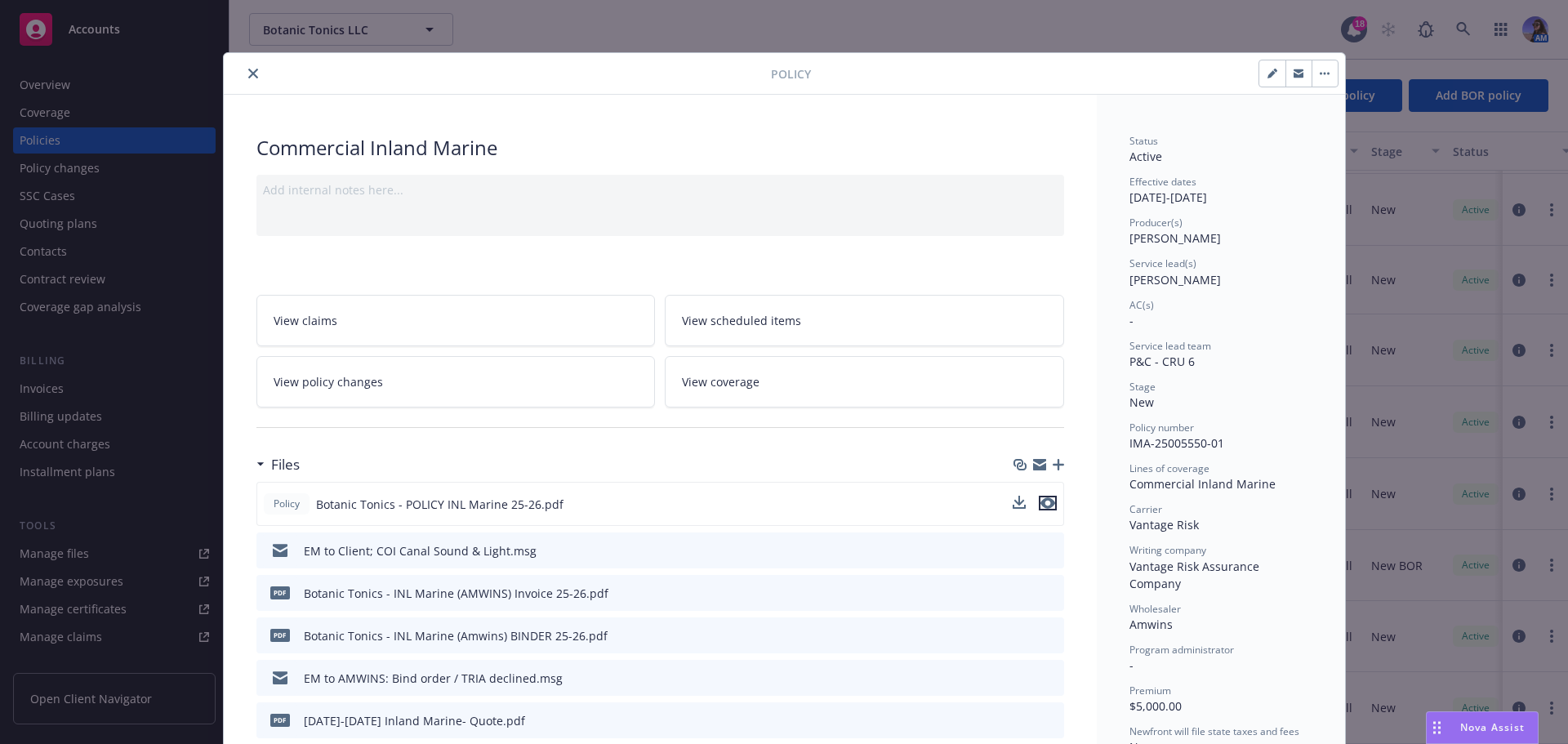
click at [1041, 499] on icon "preview file" at bounding box center [1048, 503] width 15 height 11
click at [248, 78] on icon "close" at bounding box center [253, 73] width 9 height 9
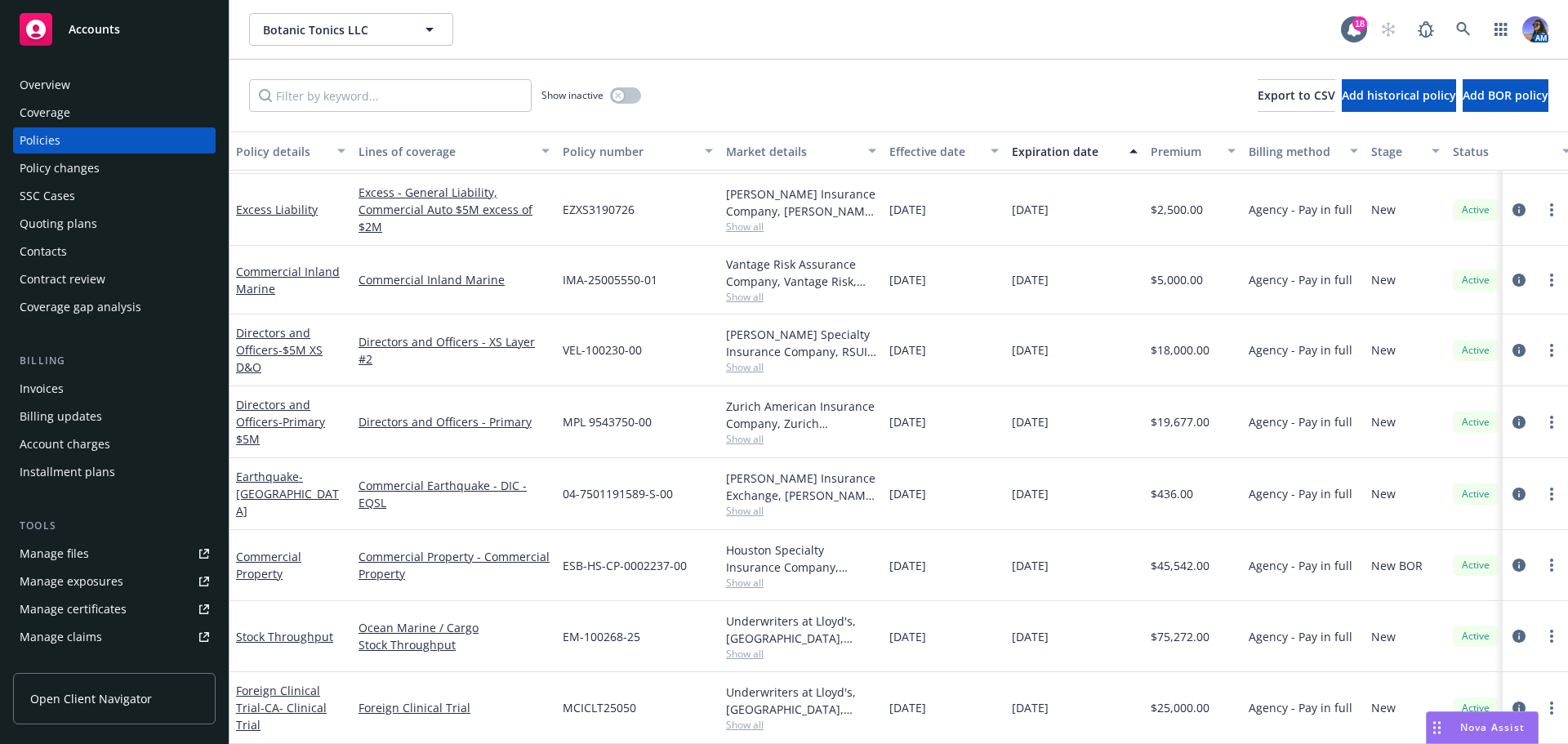
click at [75, 382] on div "Invoices" at bounding box center [115, 389] width 189 height 27
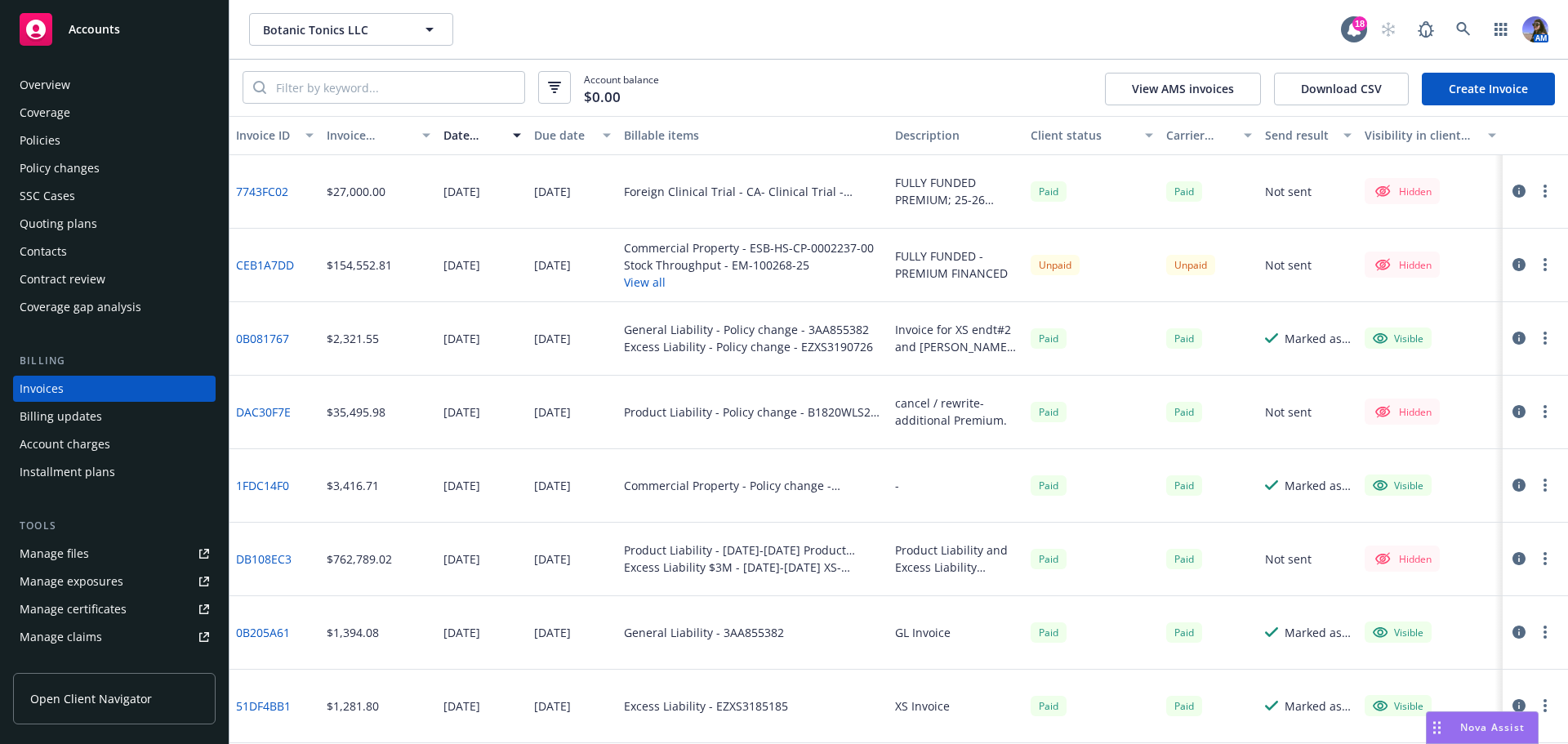
click at [1494, 88] on link "Create Invoice" at bounding box center [1488, 89] width 133 height 33
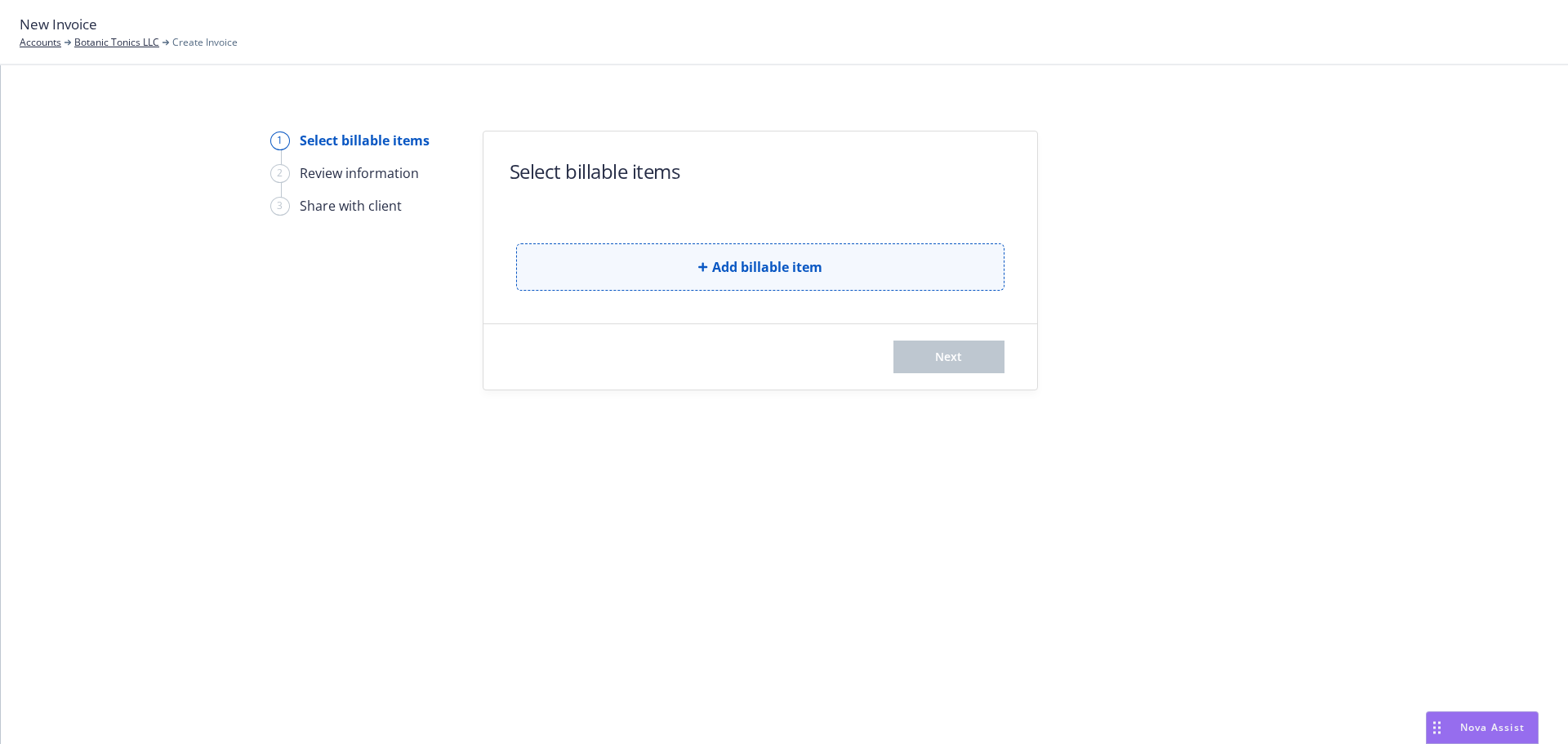
click at [569, 272] on button "Add billable item" at bounding box center [760, 267] width 488 height 47
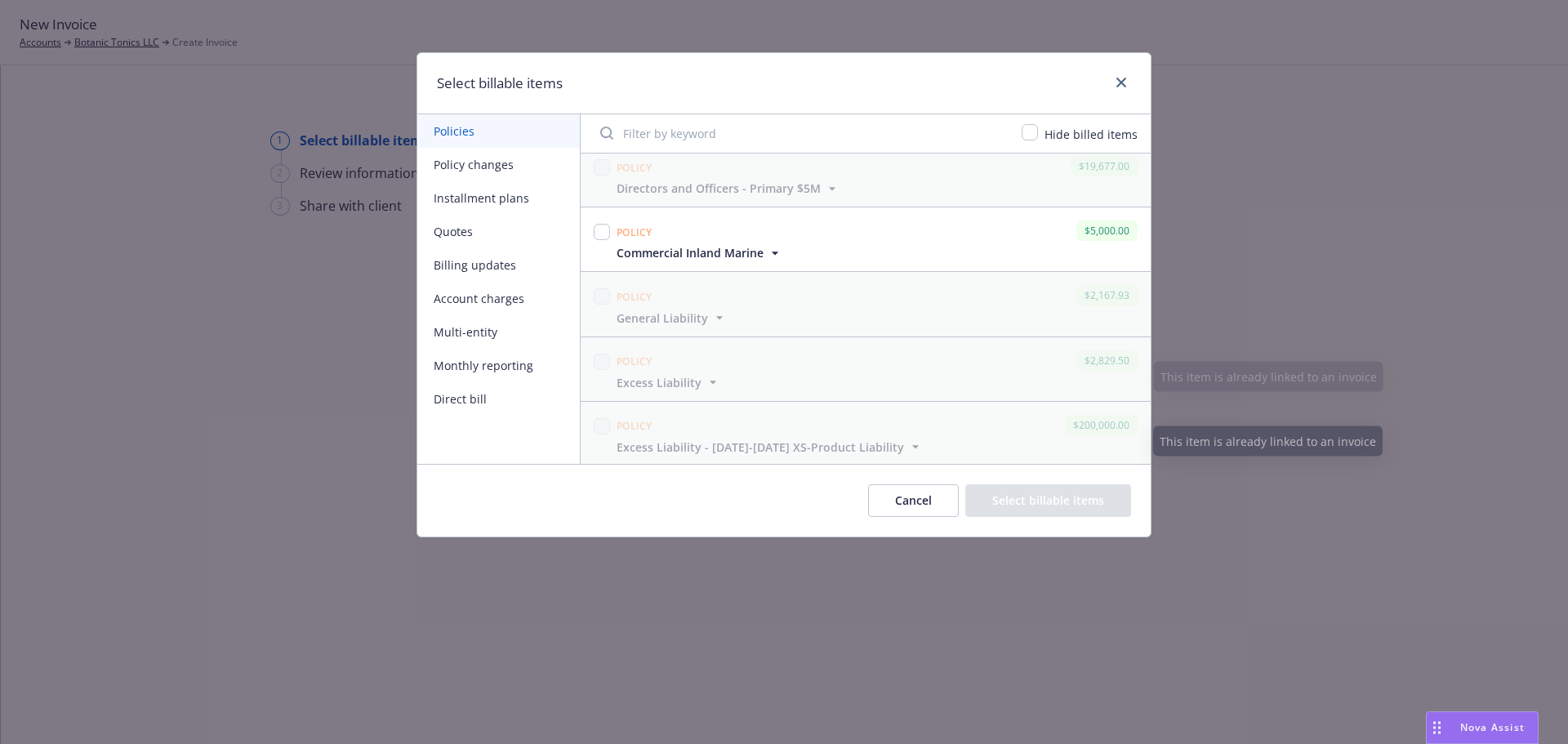
scroll to position [327, 0]
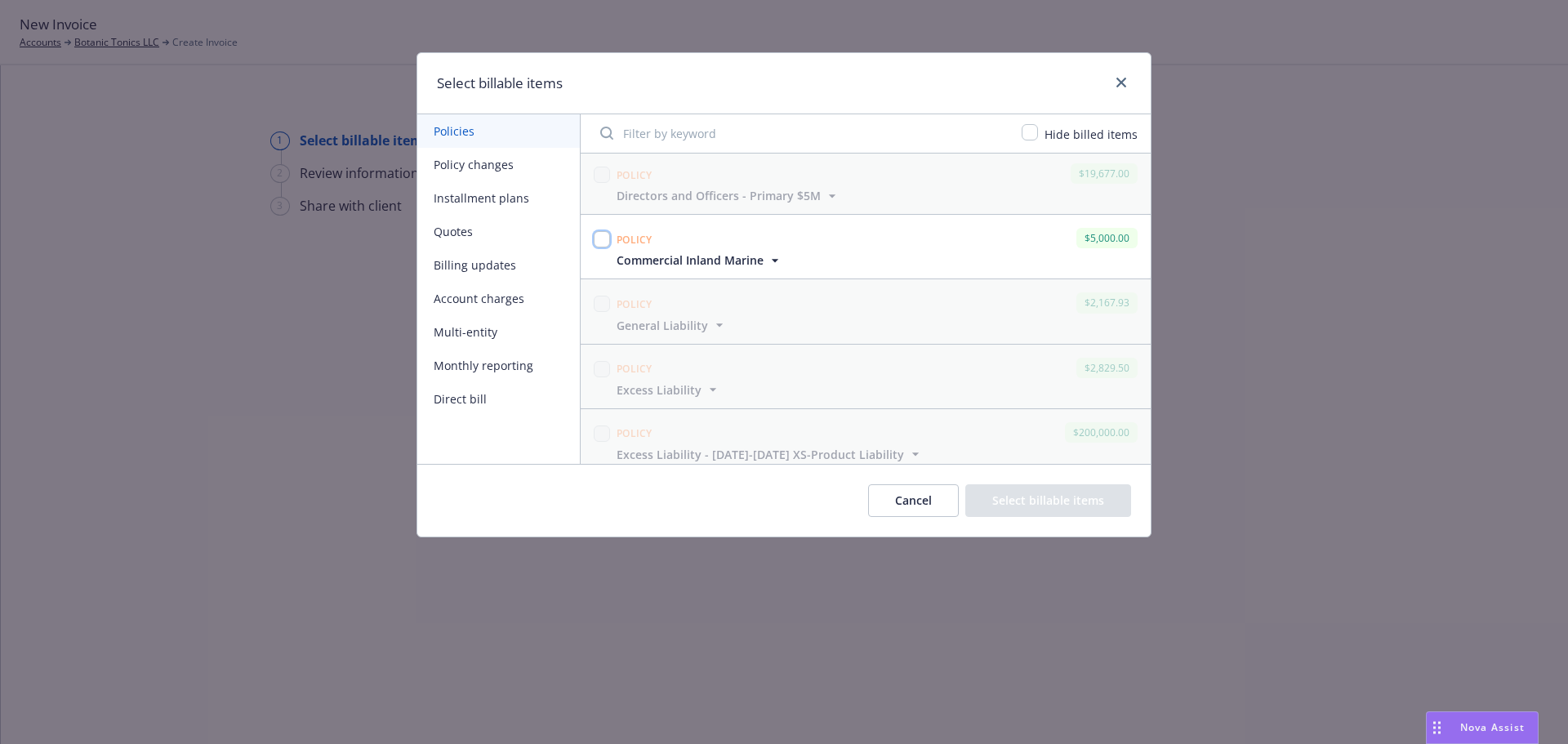
click at [596, 236] on input "checkbox" at bounding box center [601, 239] width 16 height 16
checkbox input "true"
click at [1101, 495] on button "Select billable items" at bounding box center [1048, 501] width 166 height 33
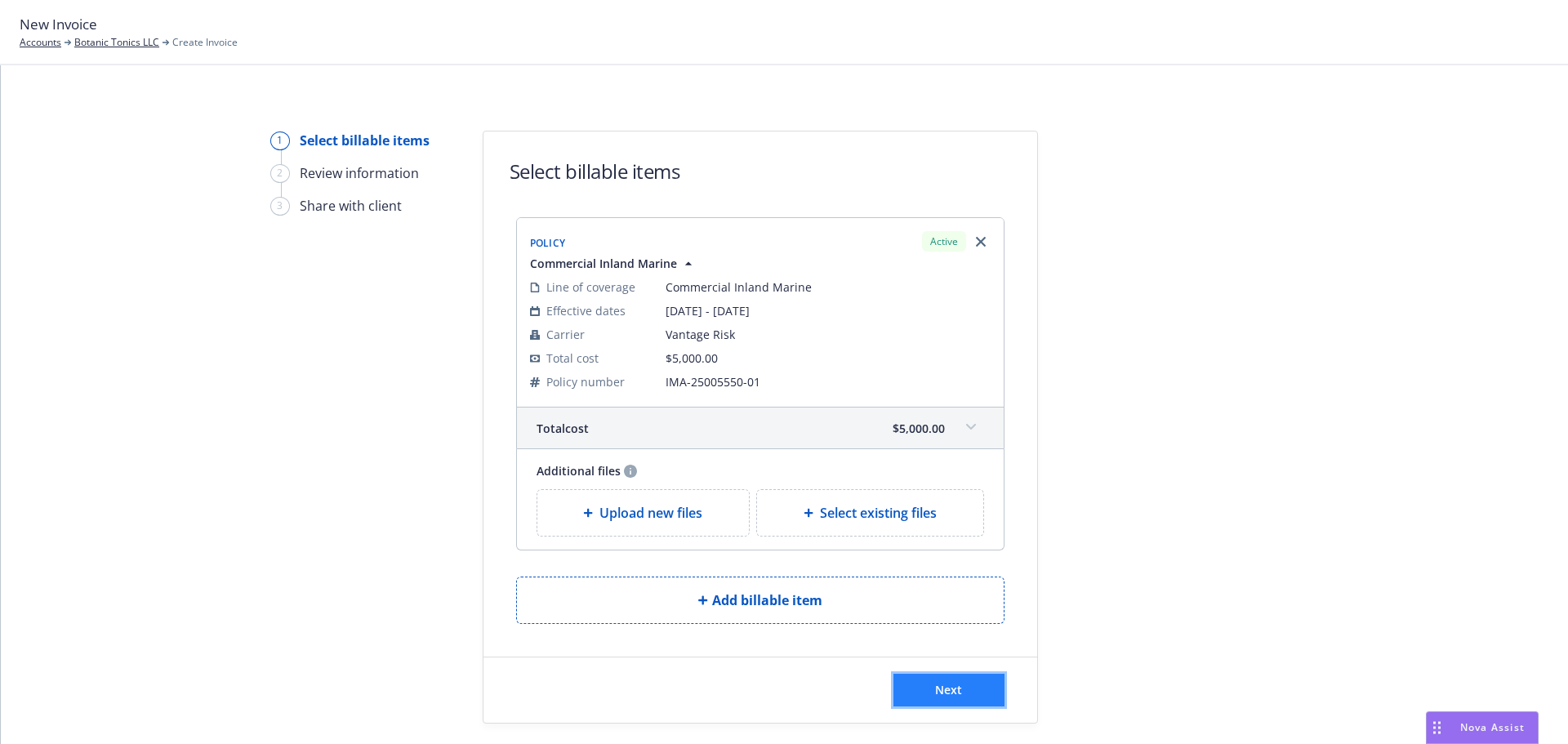
click at [924, 697] on button "Next" at bounding box center [948, 690] width 111 height 33
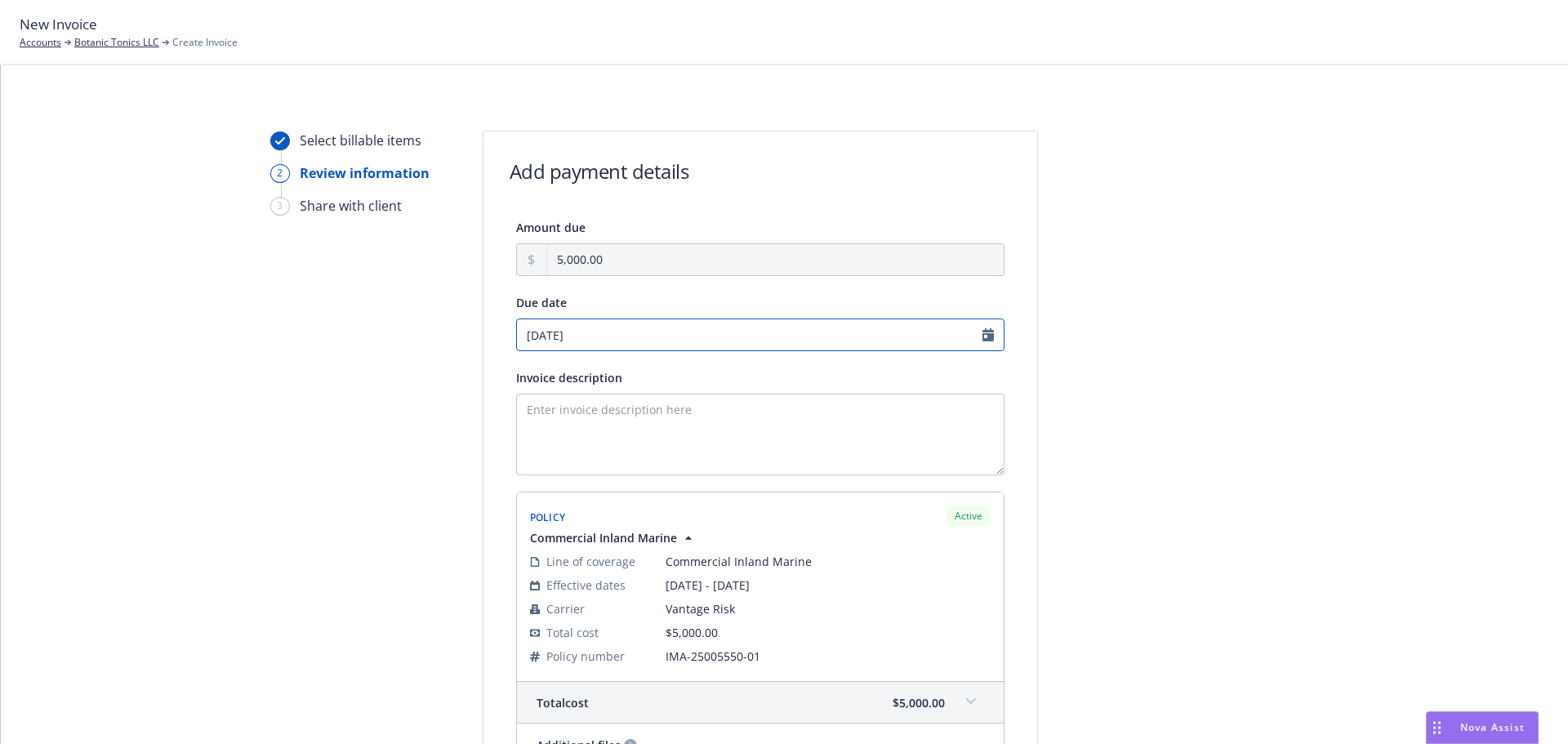
select select "September"
select select "2025"
click at [979, 343] on input "[DATE]" at bounding box center [760, 334] width 488 height 33
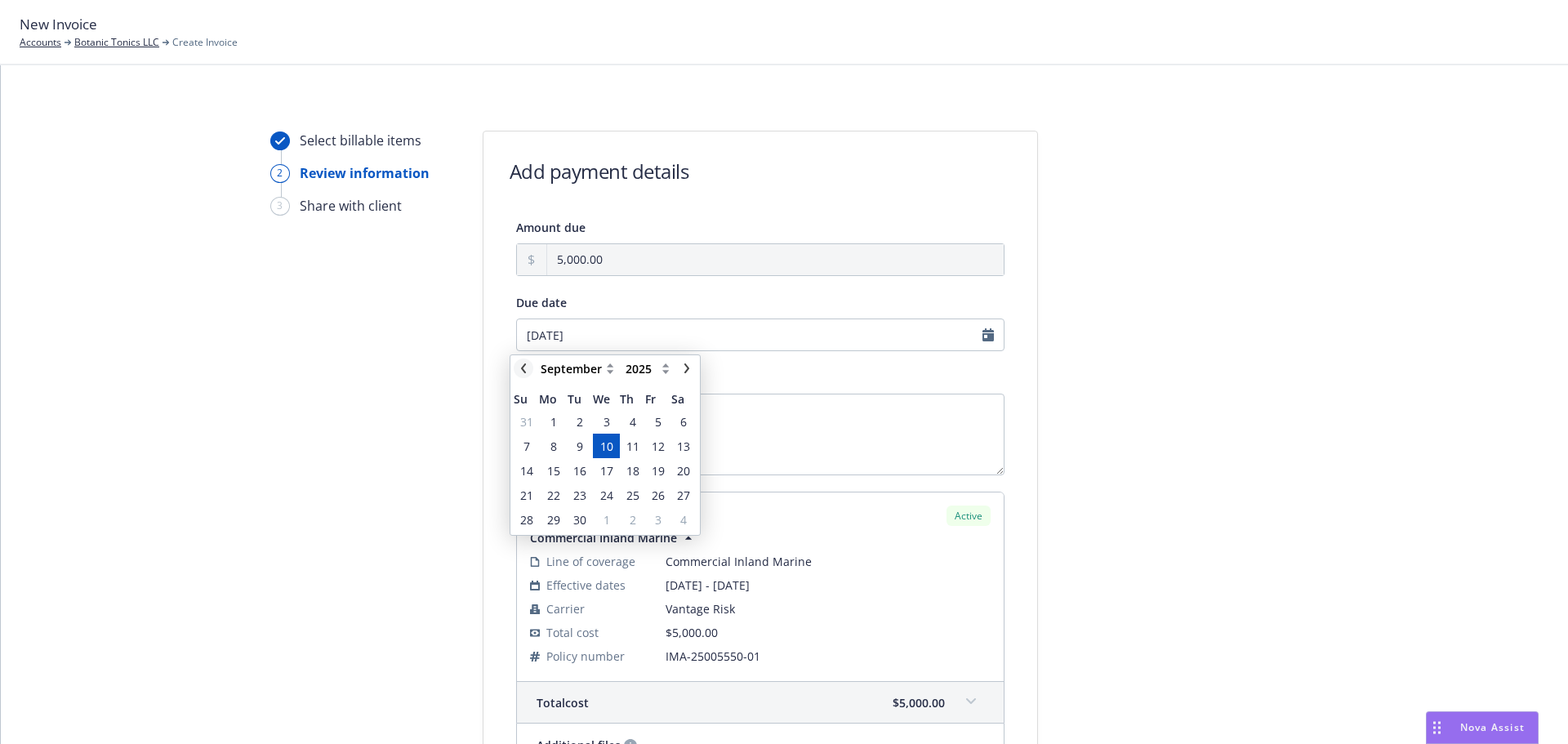
click at [515, 369] on link "chevronLeft" at bounding box center [523, 368] width 20 height 20
select select "August"
click at [662, 521] on span "29" at bounding box center [659, 520] width 13 height 17
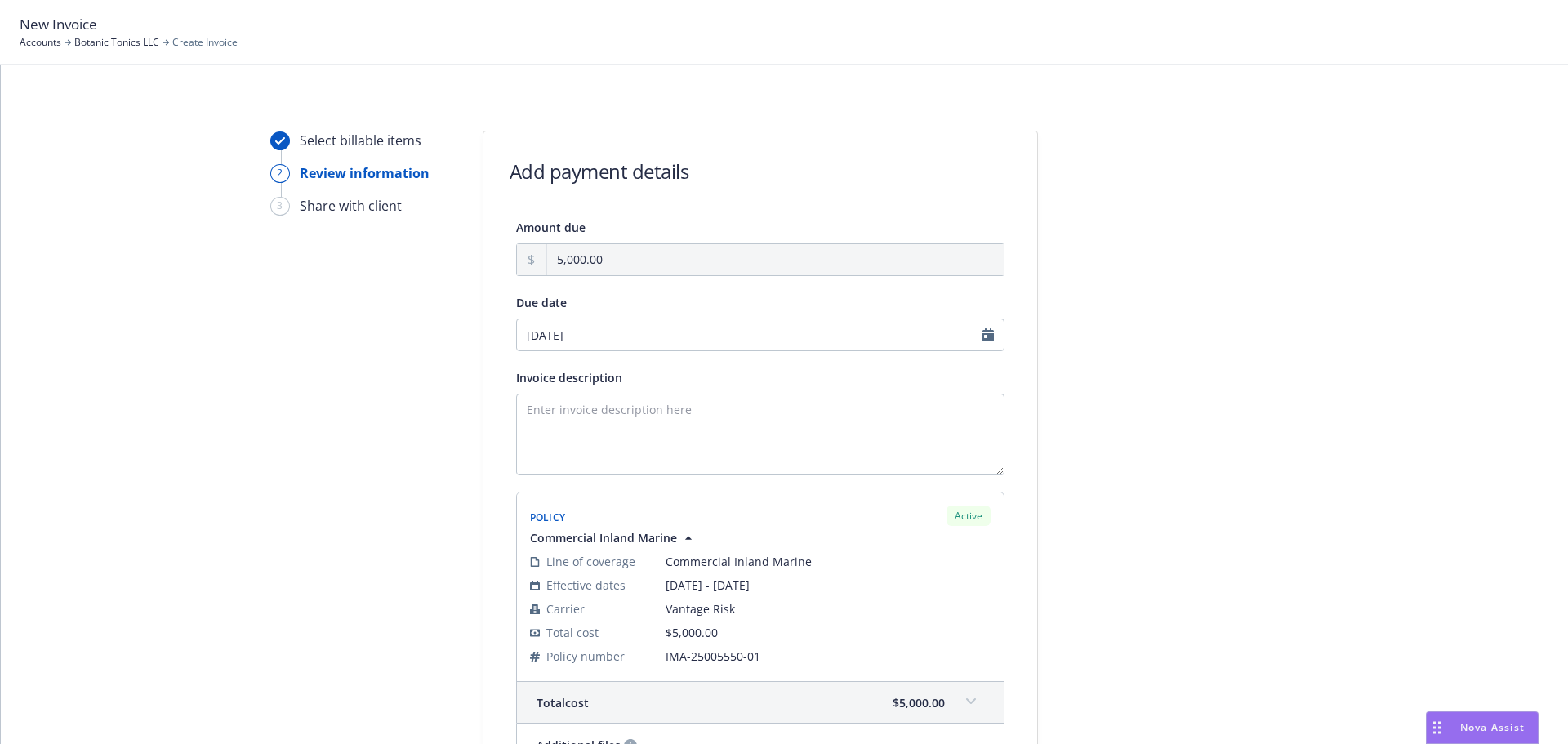
type input "[DATE]"
click at [619, 336] on input "[DATE]" at bounding box center [760, 334] width 488 height 33
select select "August"
select select "2025"
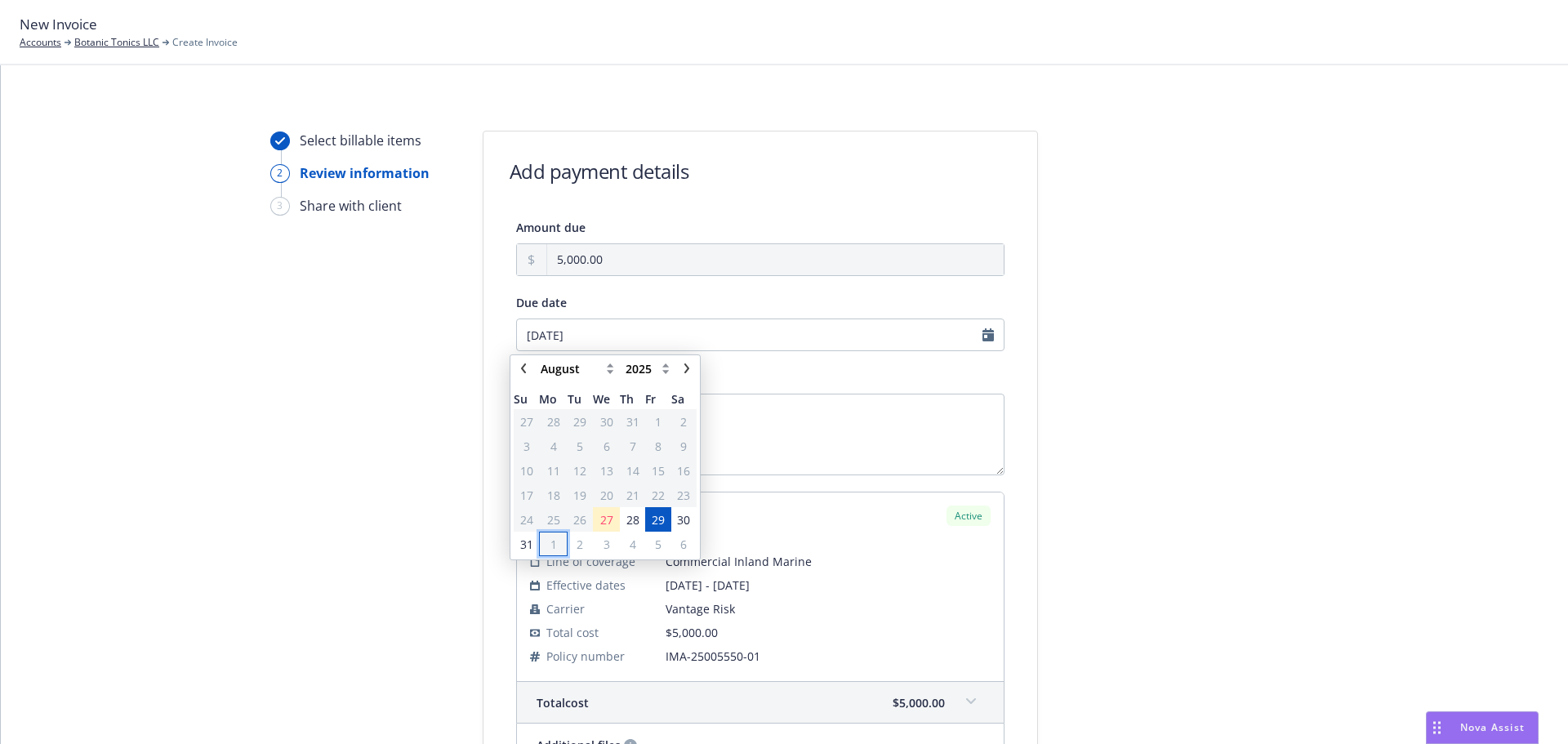
click at [554, 543] on span "1" at bounding box center [554, 544] width 7 height 17
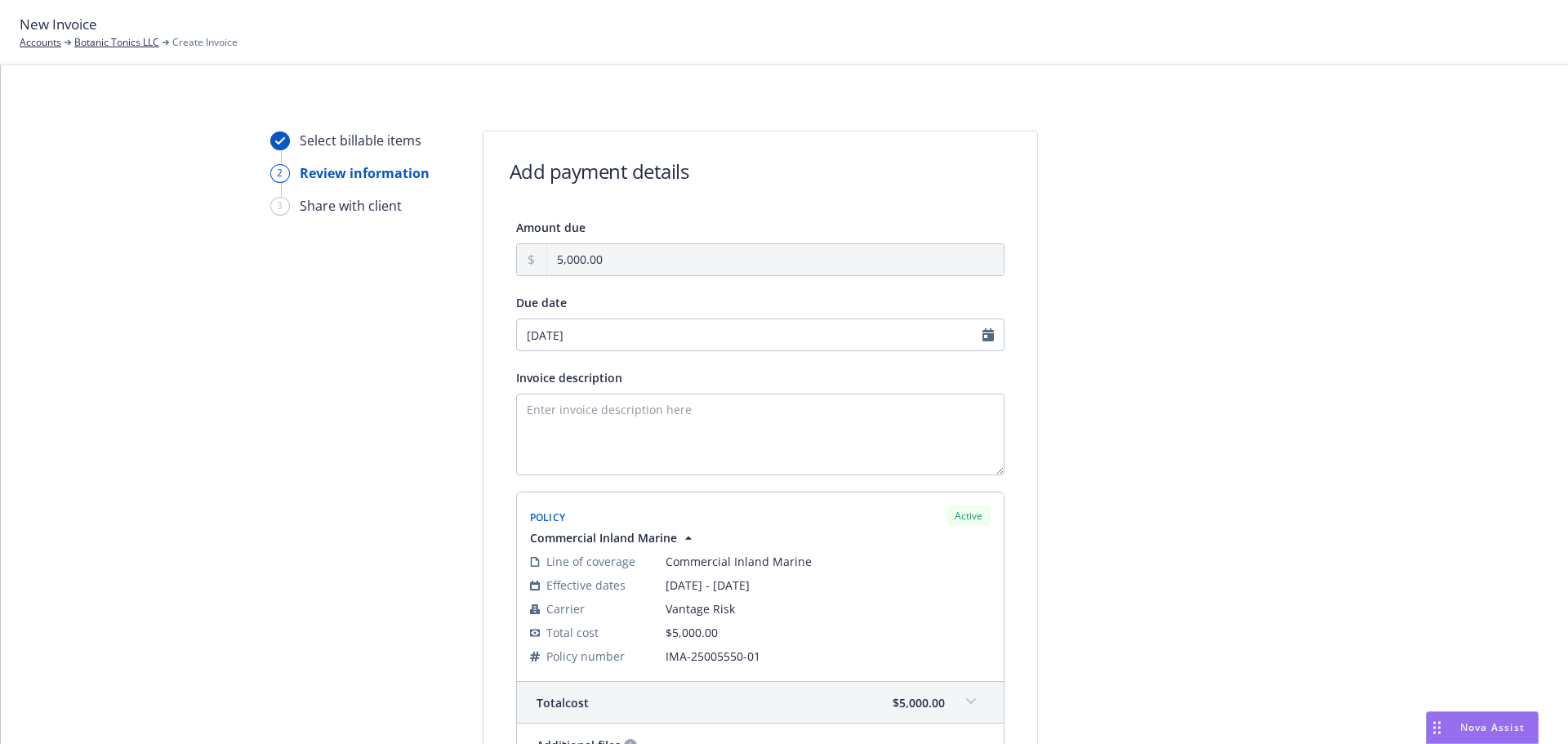
type input "[DATE]"
click at [619, 455] on textarea "Invoice description" at bounding box center [760, 434] width 488 height 81
type textarea "C"
type textarea "Inland Marine - payment in full"
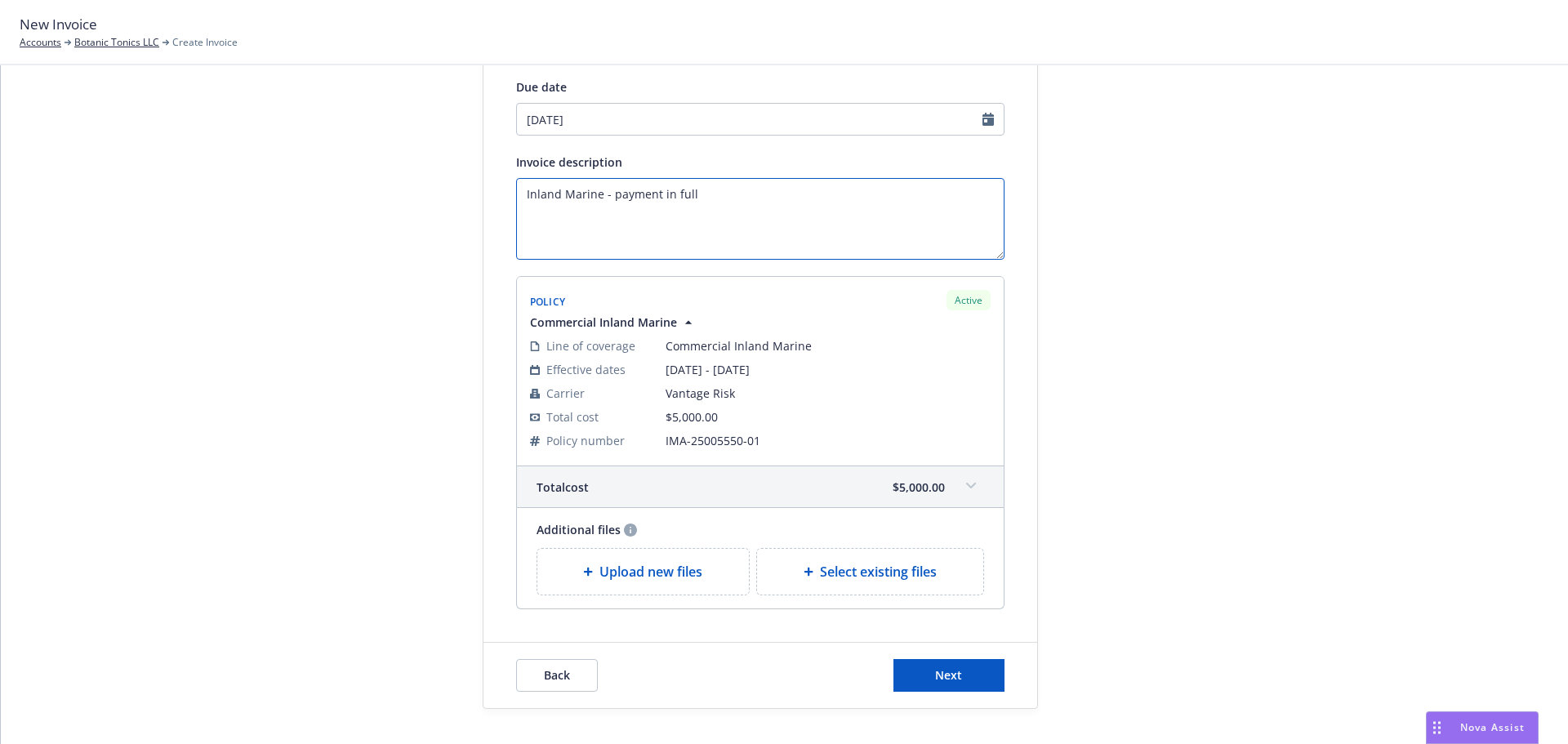
scroll to position [246, 0]
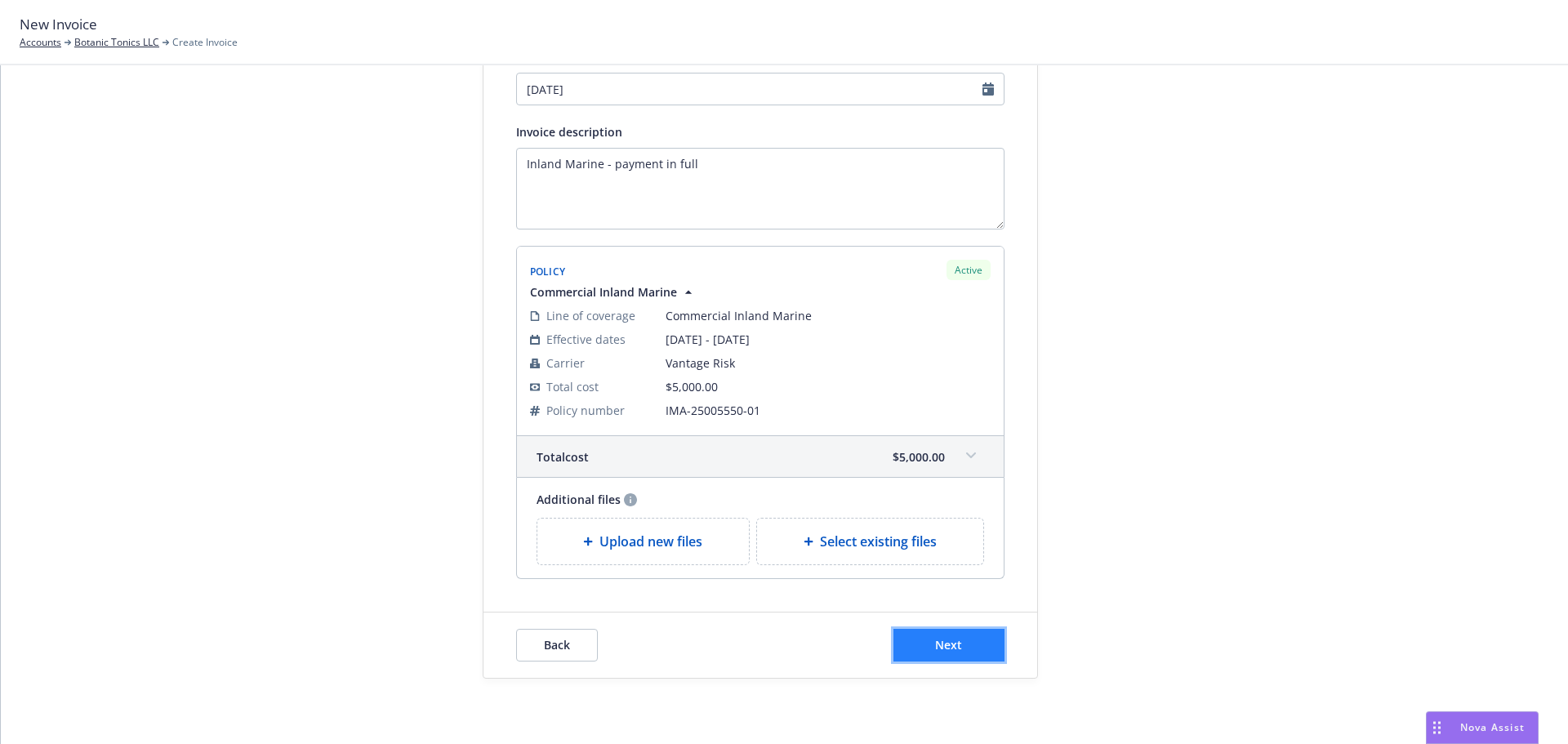
click at [925, 640] on button "Next" at bounding box center [948, 645] width 111 height 33
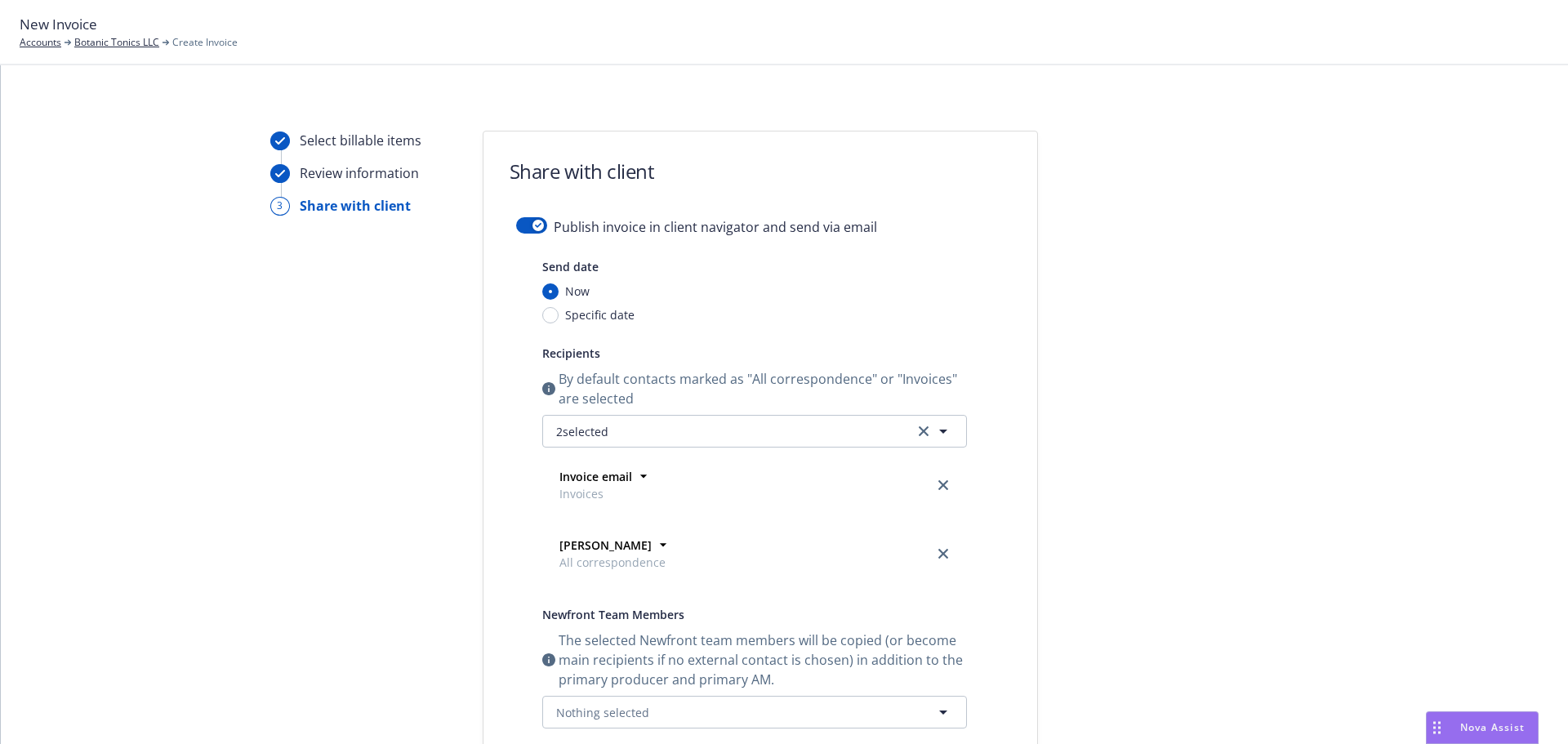
scroll to position [81, 0]
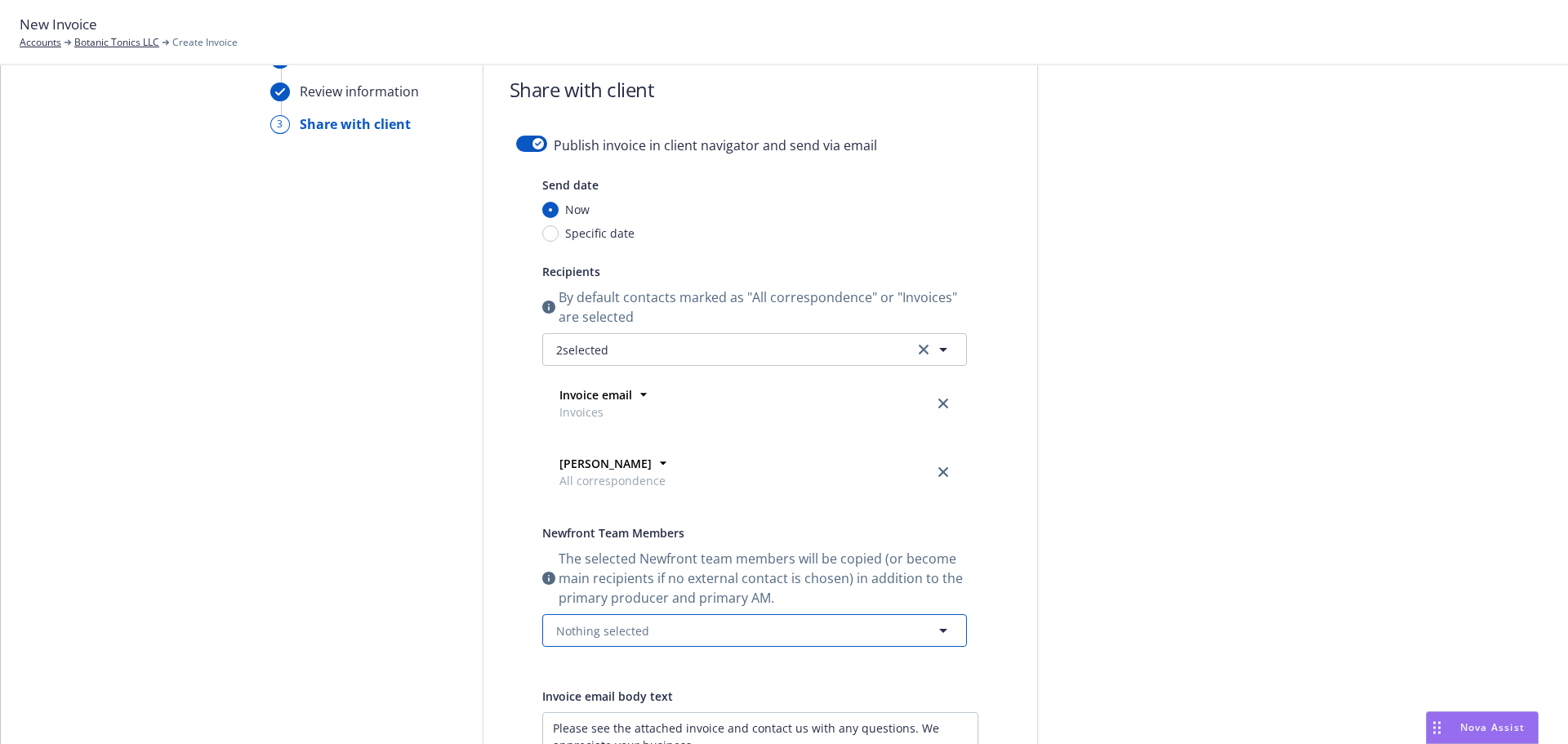
click at [643, 620] on button "Nothing selected" at bounding box center [754, 630] width 425 height 33
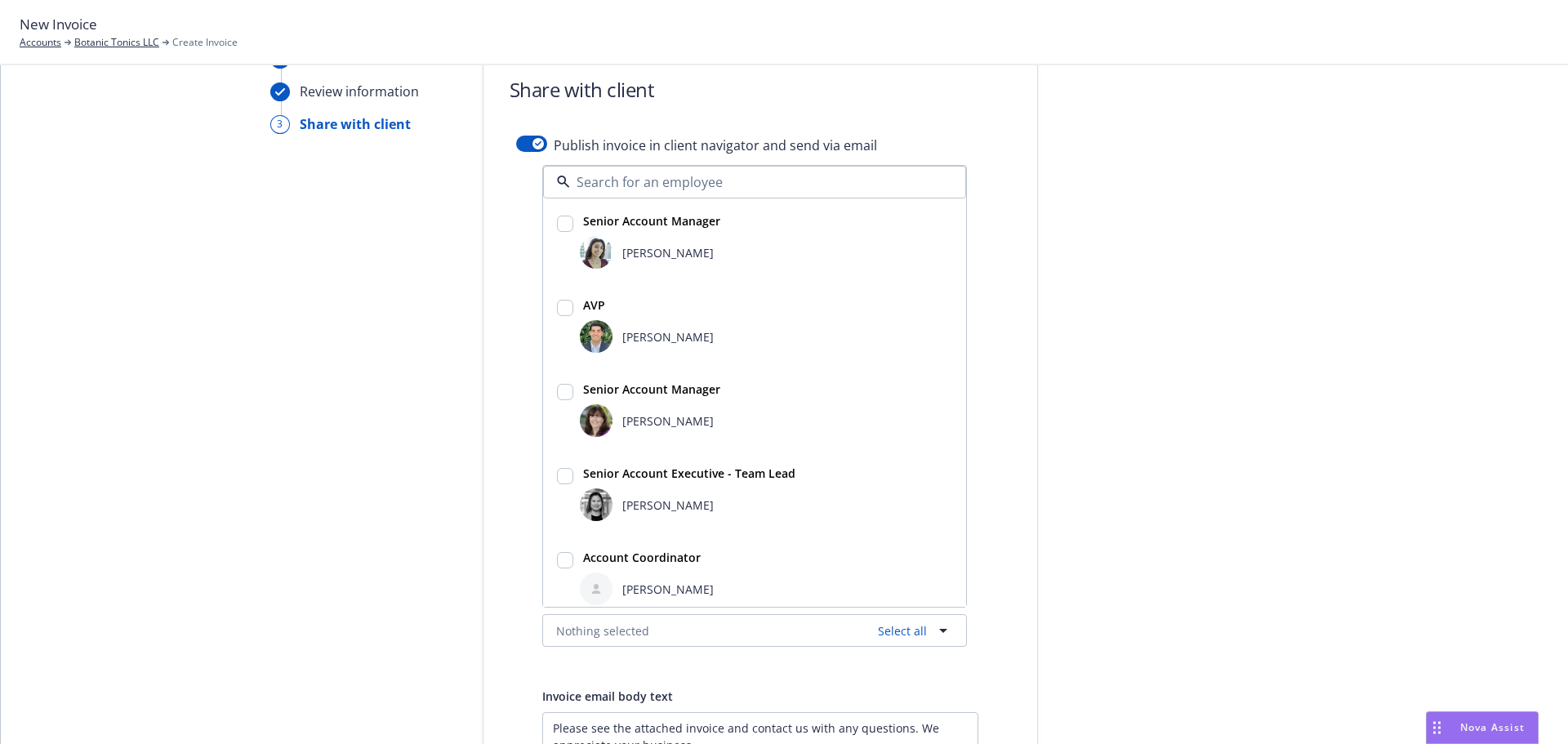
click at [556, 477] on input "checkbox" at bounding box center [564, 475] width 16 height 16
checkbox input "true"
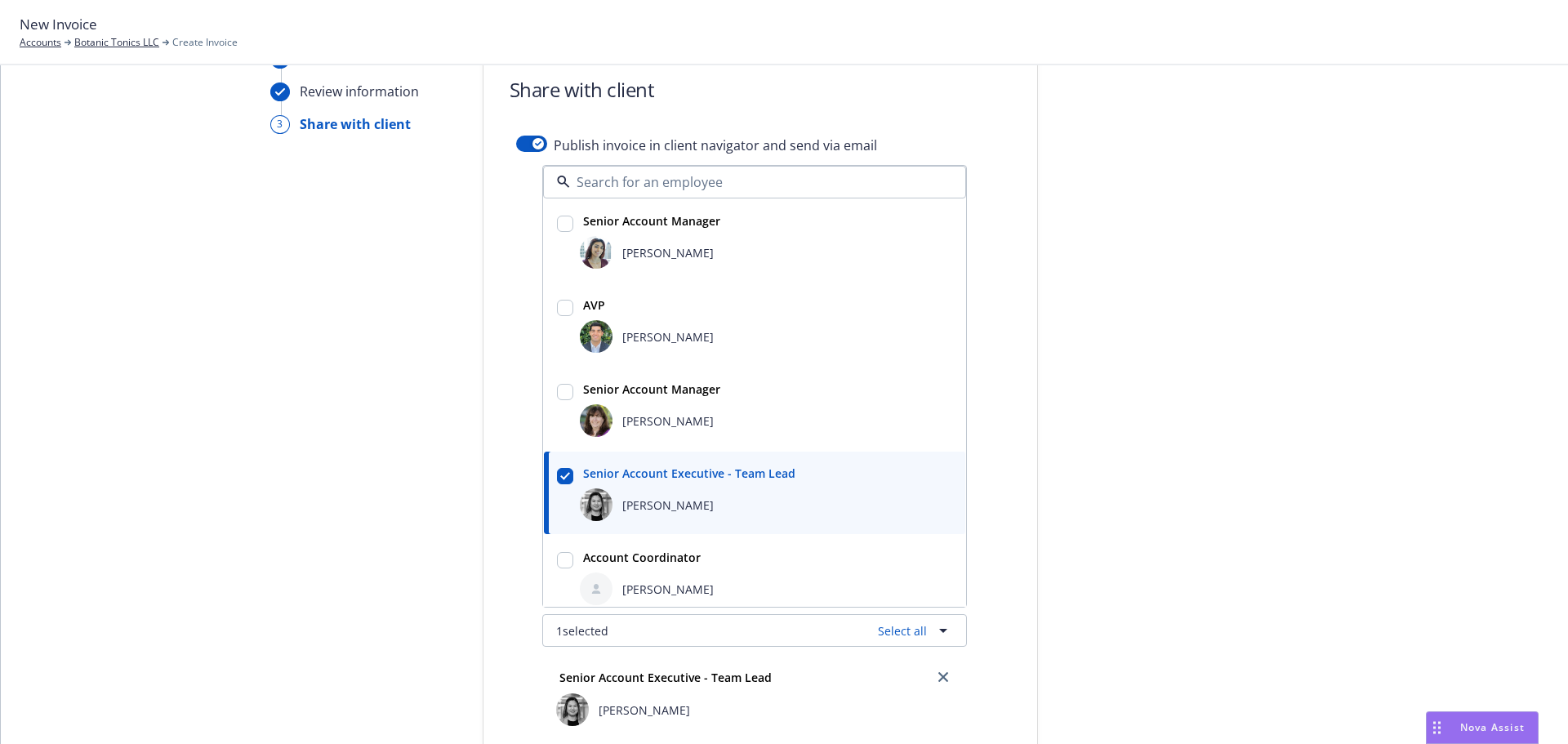
click at [556, 310] on input "checkbox" at bounding box center [564, 308] width 16 height 16
checkbox input "true"
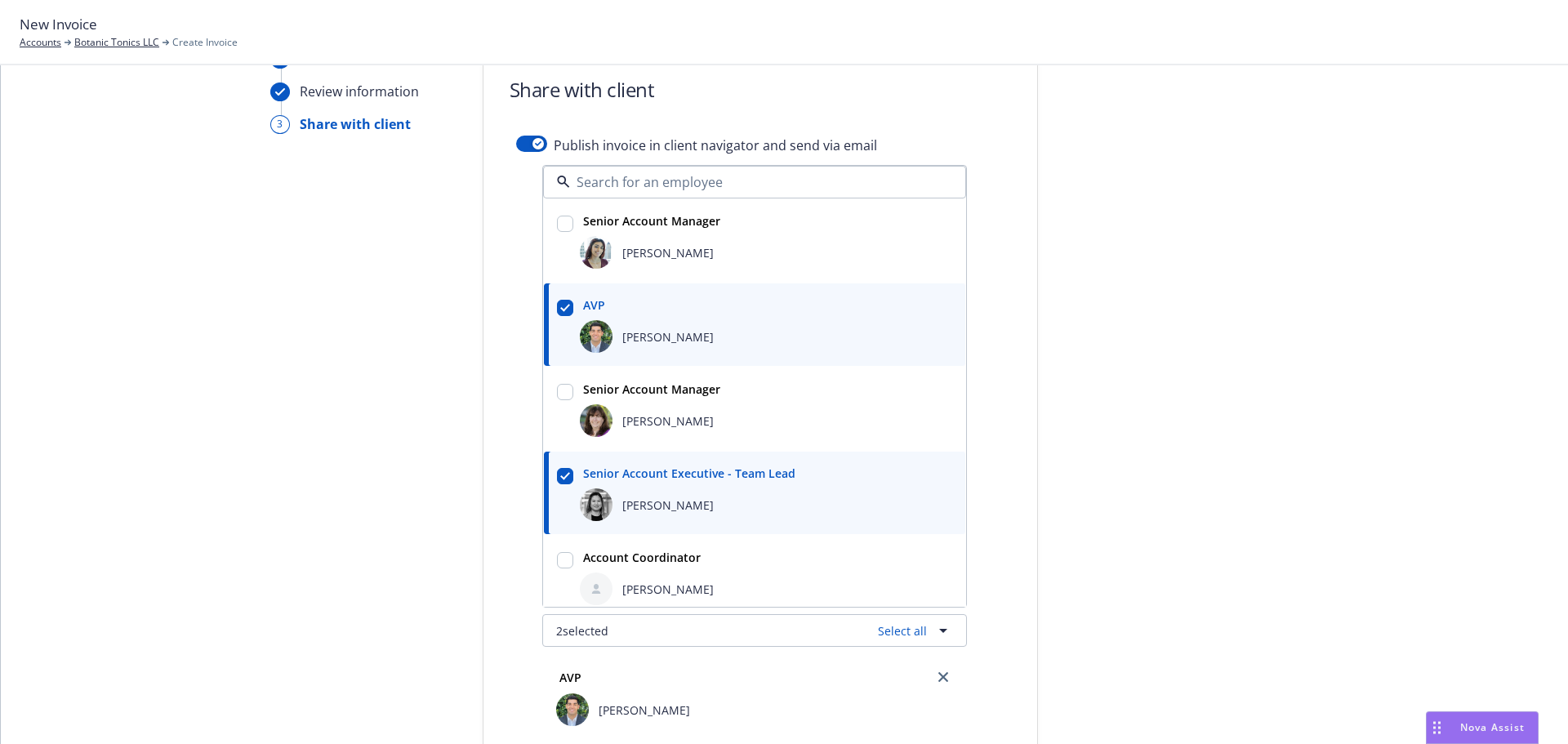
click at [561, 221] on input "checkbox" at bounding box center [564, 223] width 16 height 16
checkbox input "true"
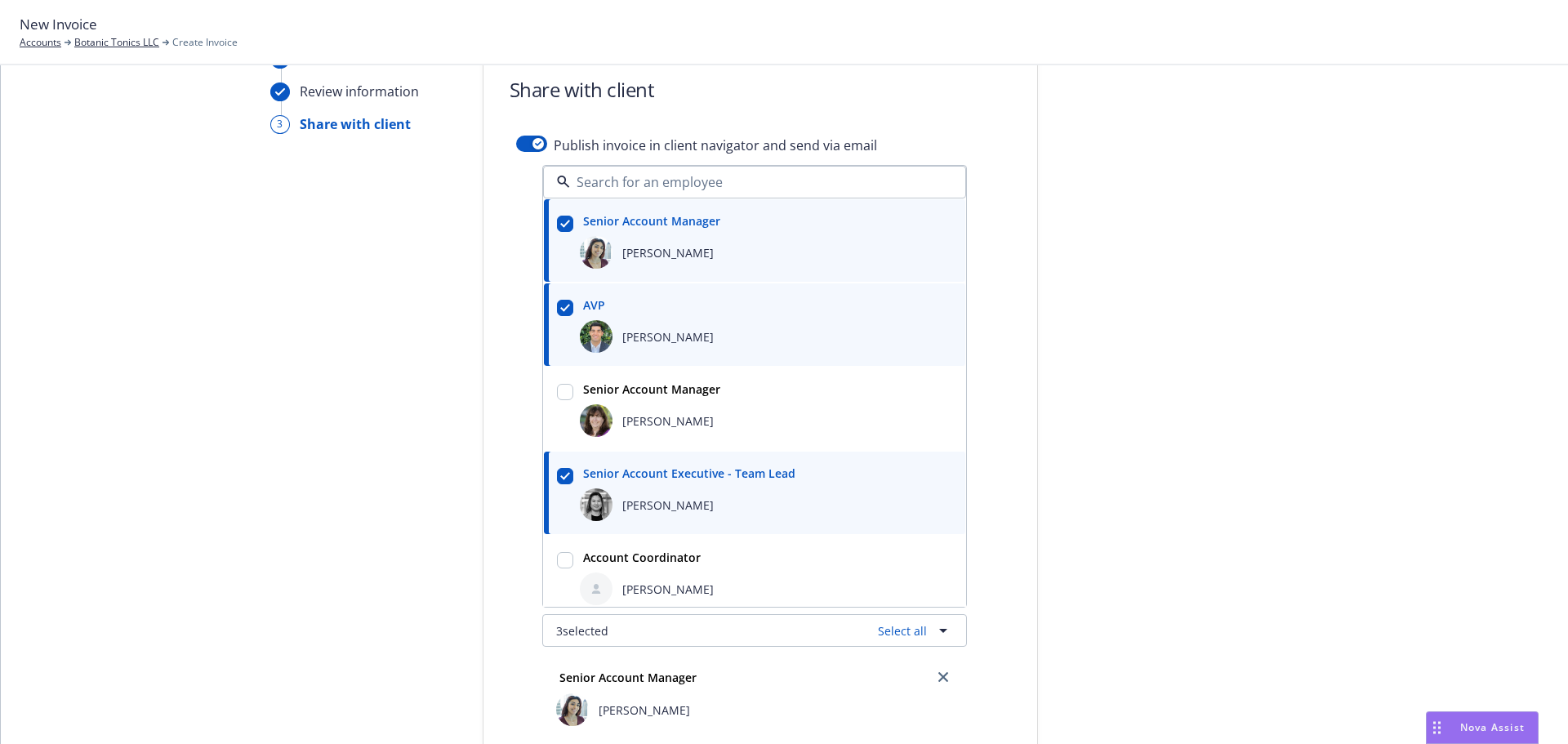
click at [1135, 408] on div at bounding box center [1185, 665] width 229 height 1232
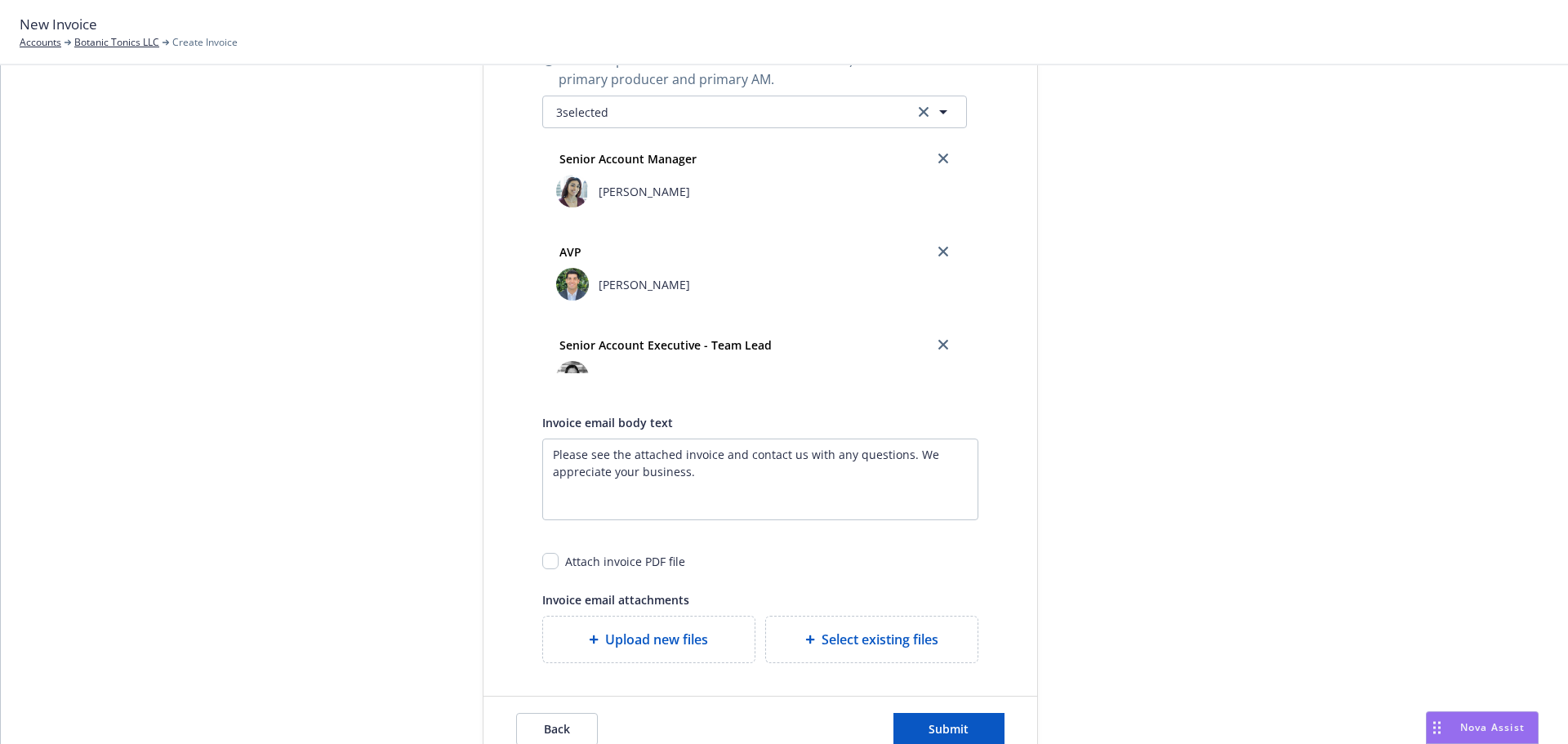
scroll to position [684, 0]
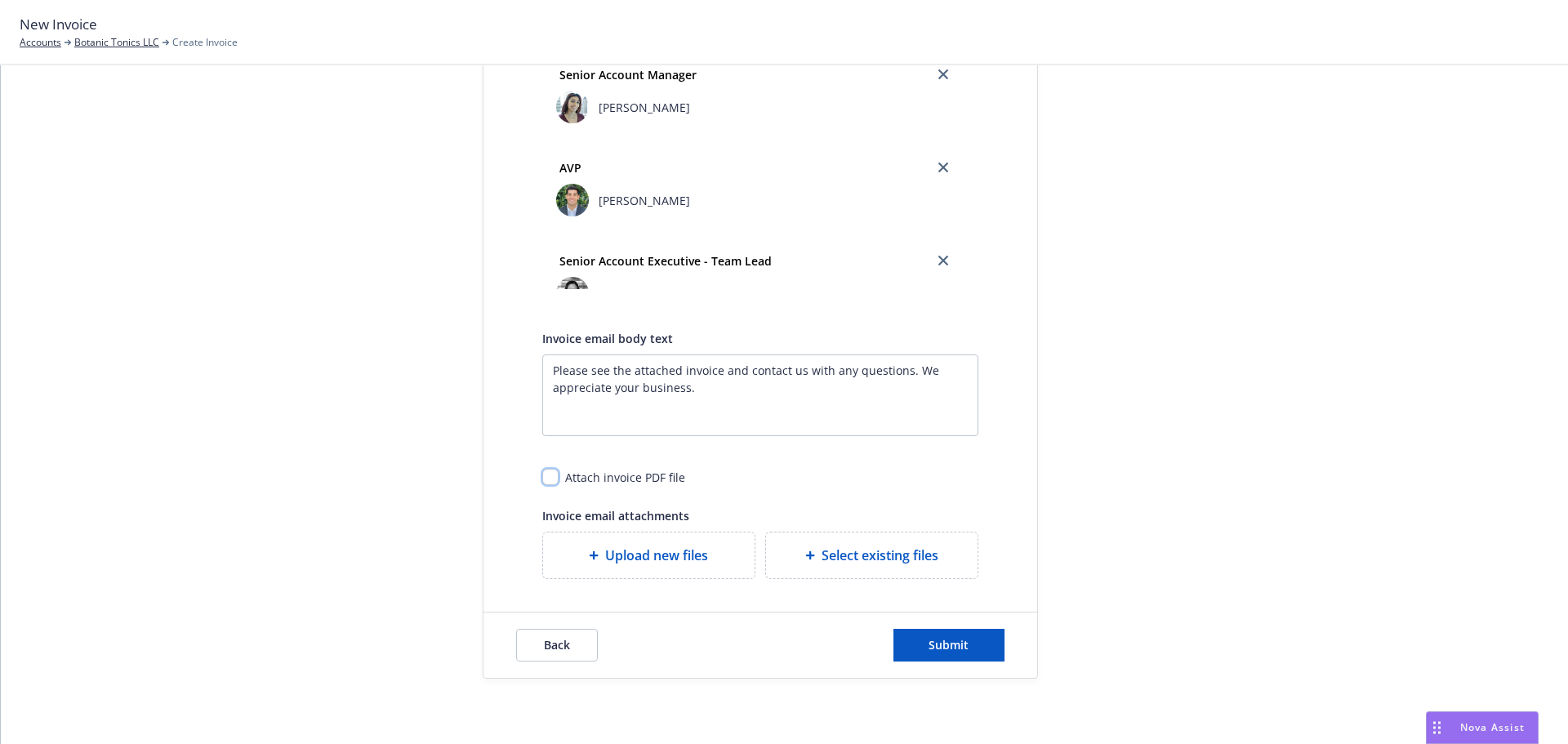
click at [542, 479] on input "checkbox" at bounding box center [550, 476] width 16 height 16
checkbox input "true"
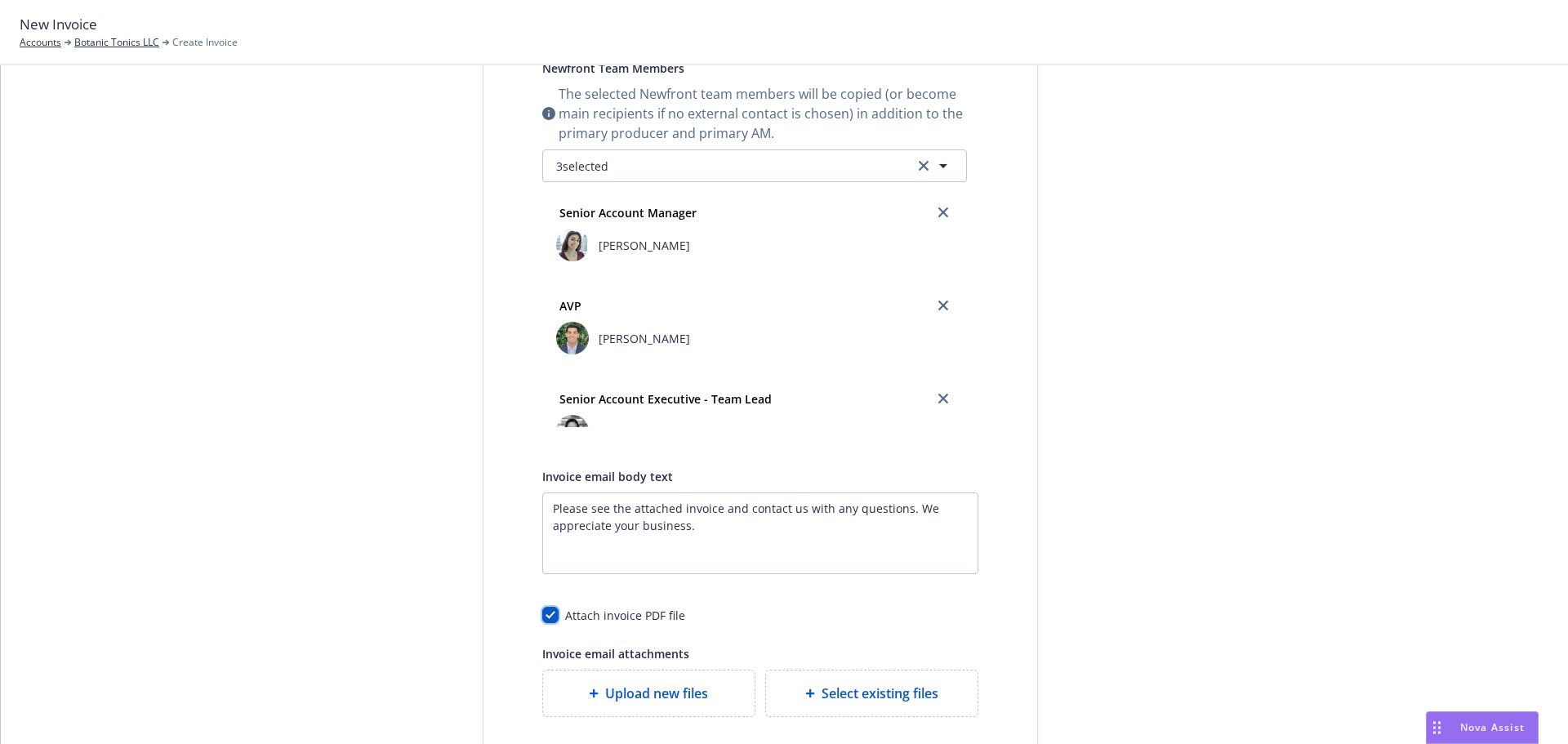
scroll to position [653, 0]
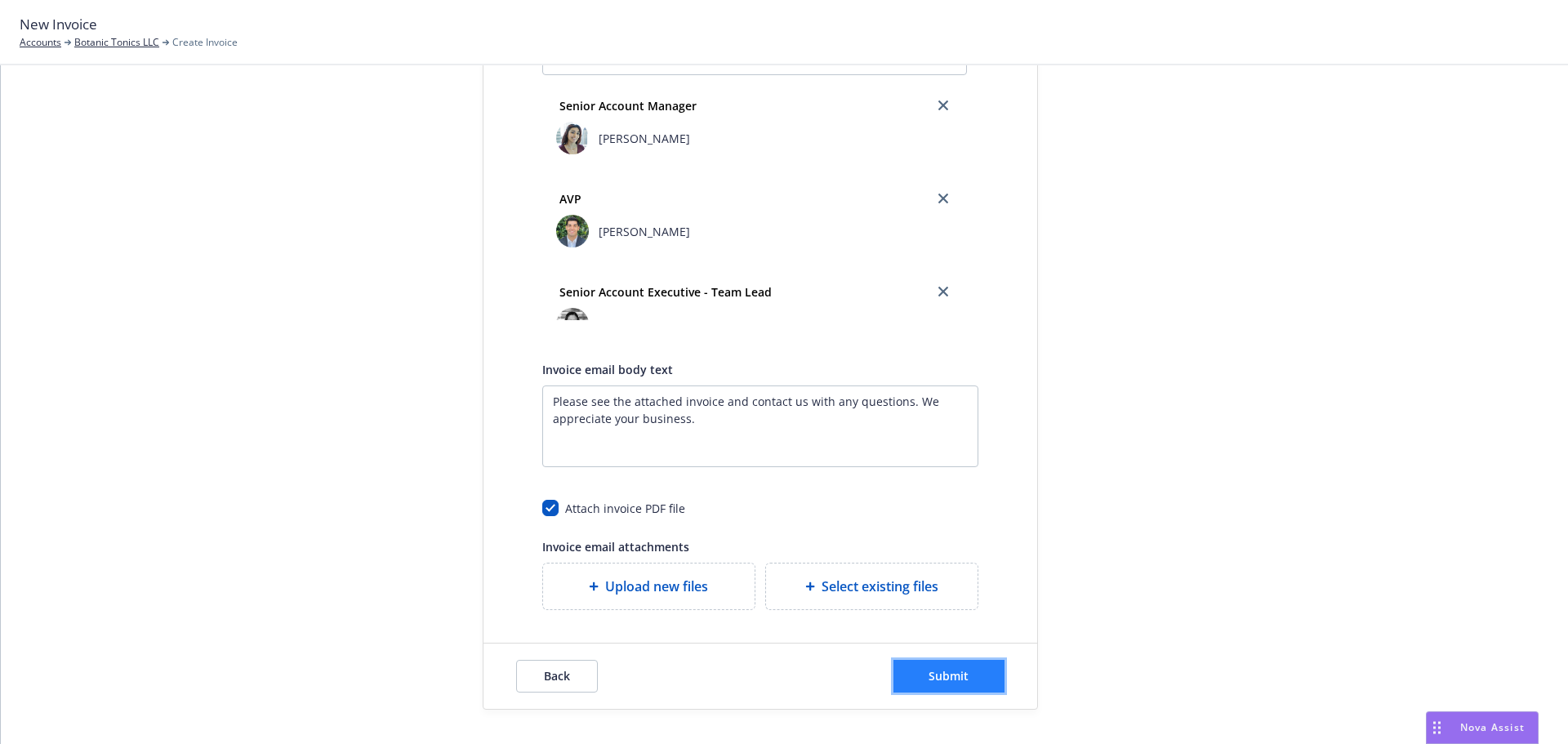
click at [954, 670] on span "Submit" at bounding box center [948, 676] width 40 height 15
